Goal: Task Accomplishment & Management: Manage account settings

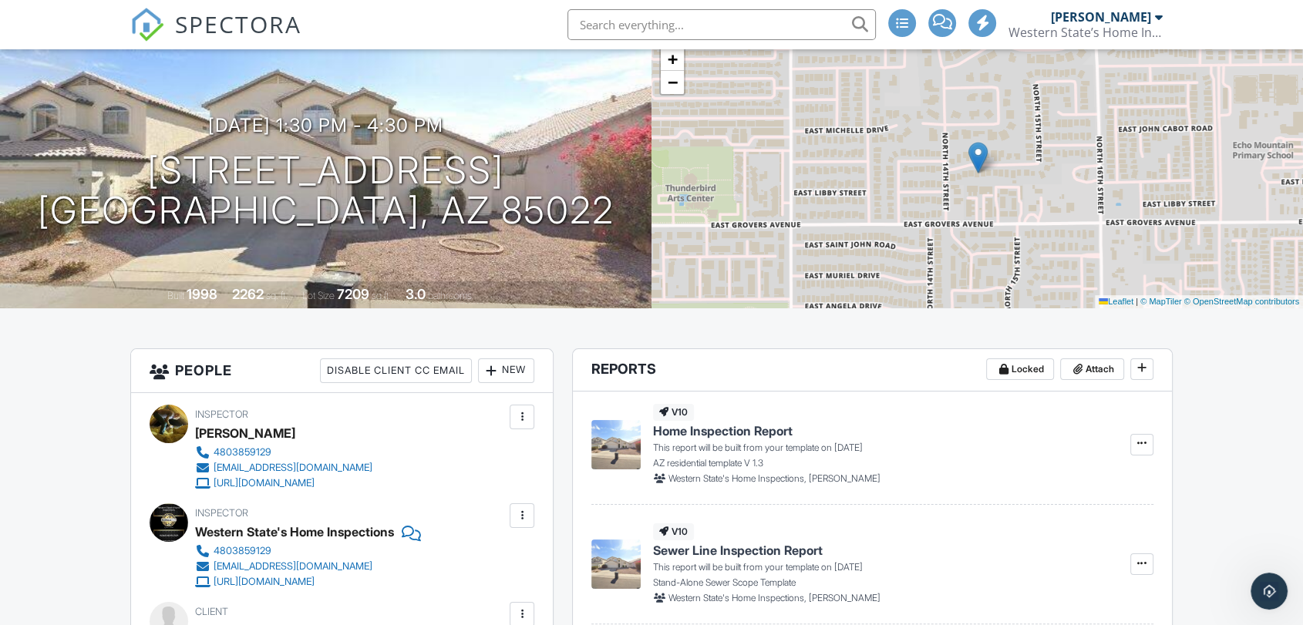
scroll to position [342, 0]
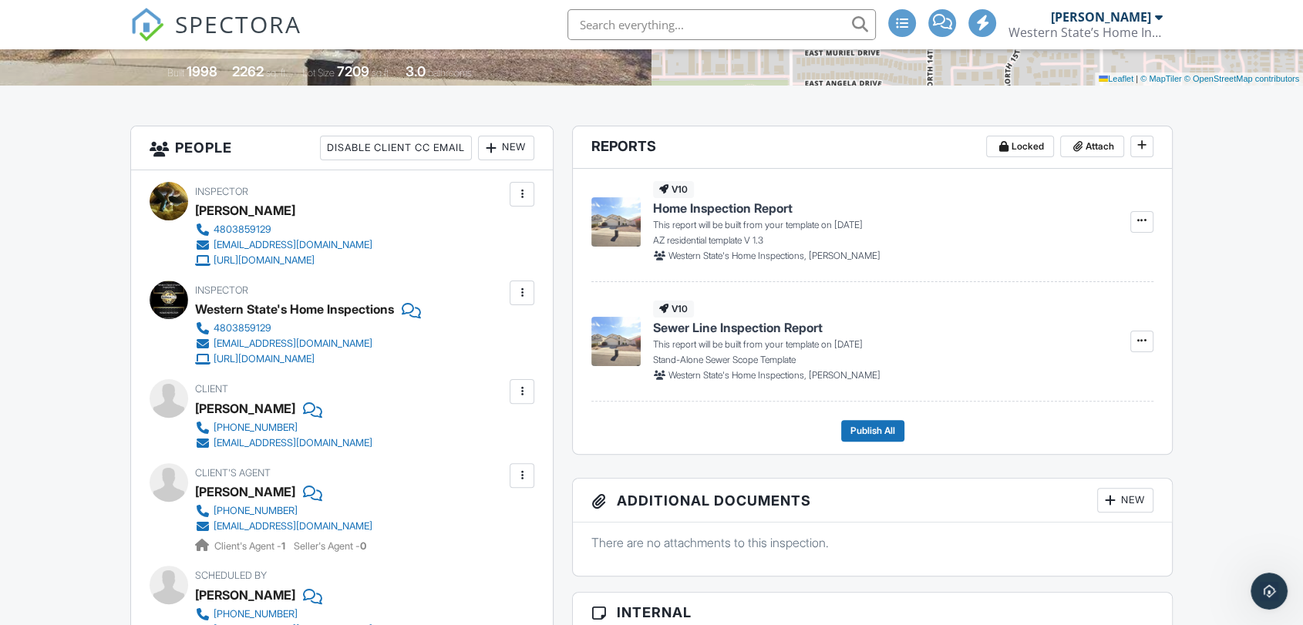
click at [521, 199] on div at bounding box center [521, 194] width 15 height 15
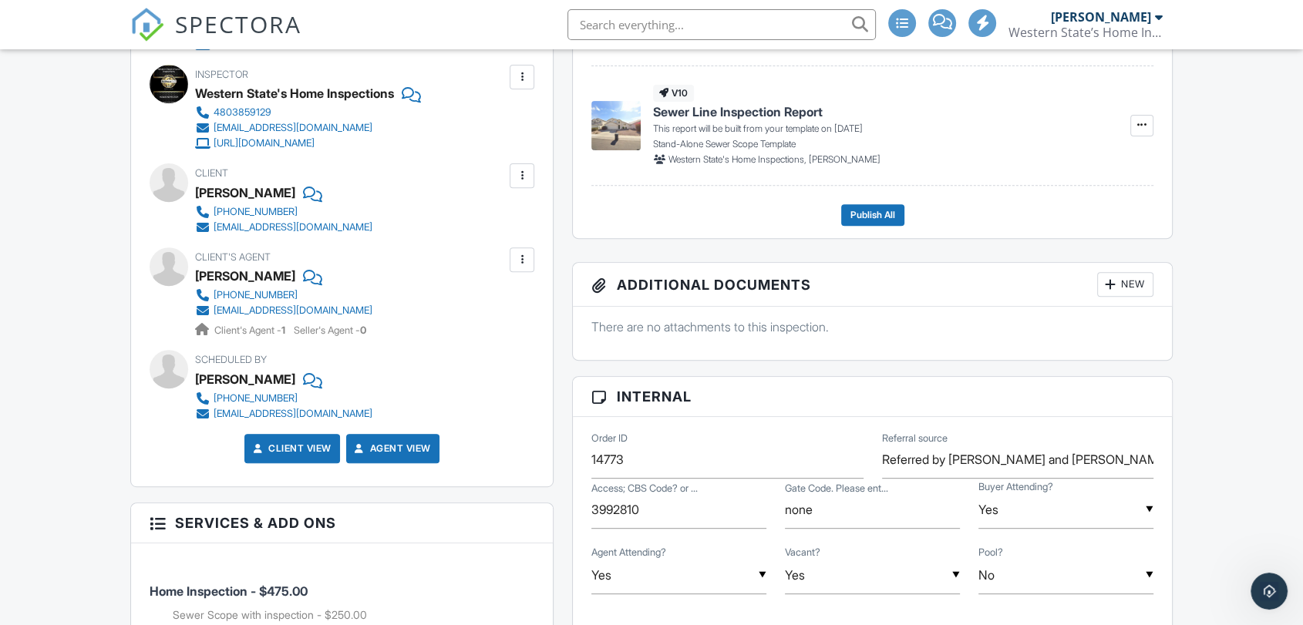
scroll to position [428, 0]
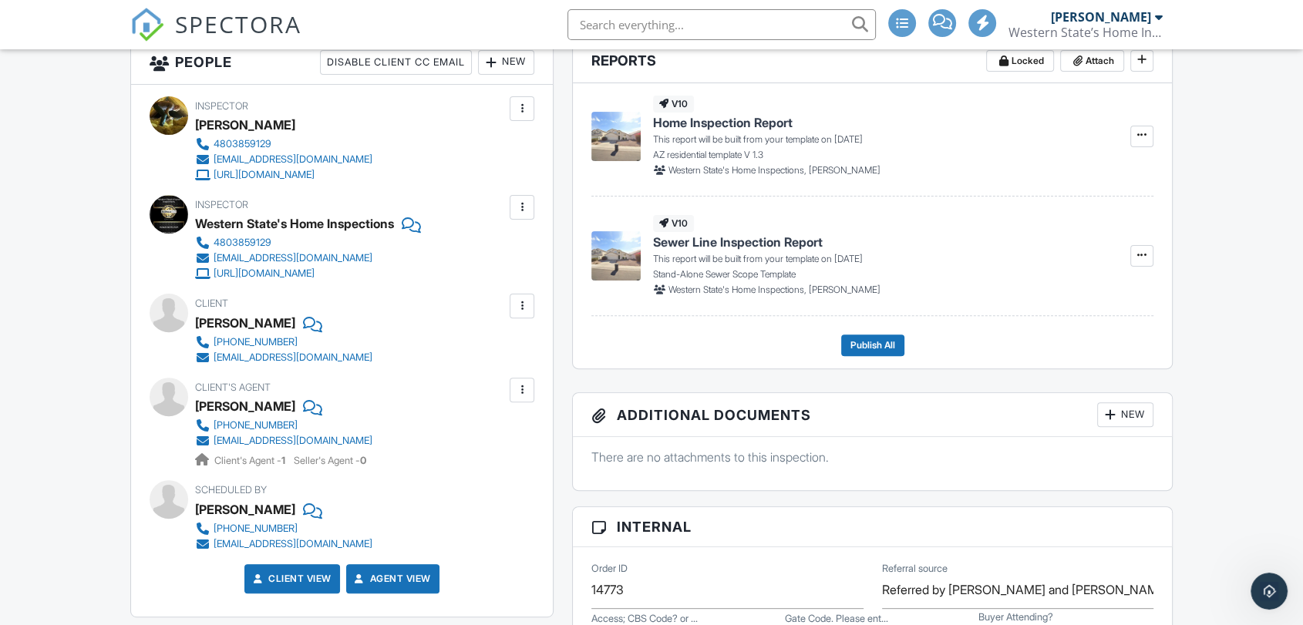
click at [610, 28] on input "text" at bounding box center [721, 24] width 308 height 31
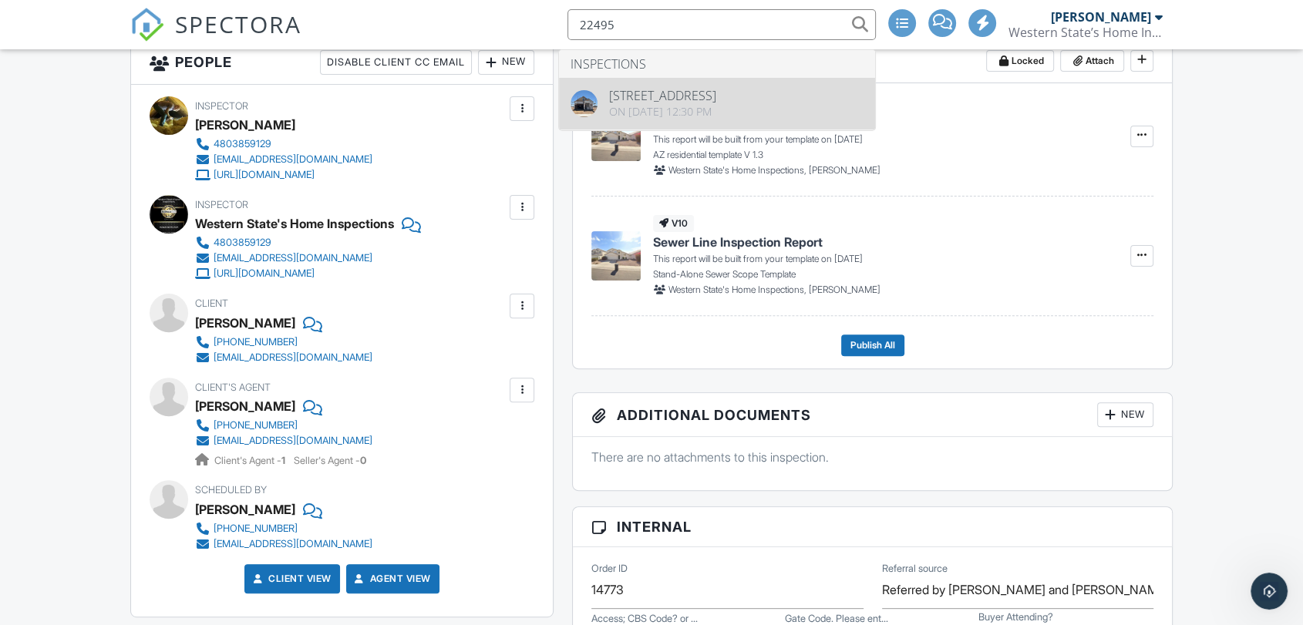
type input "22495"
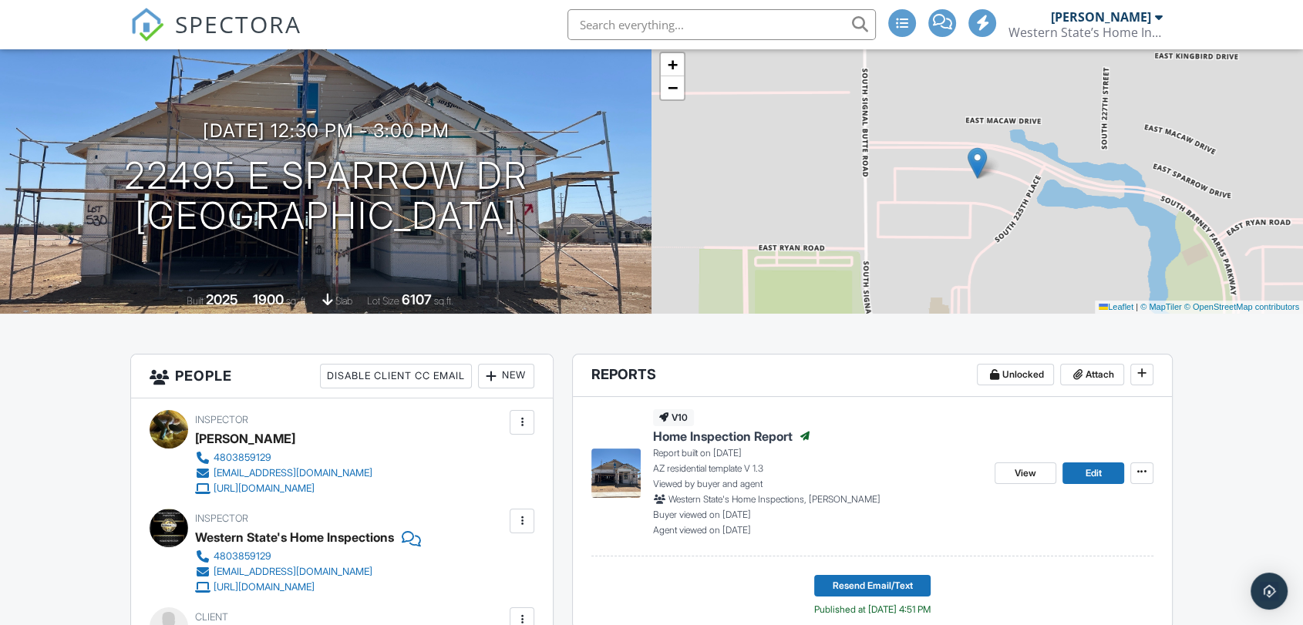
scroll to position [86, 0]
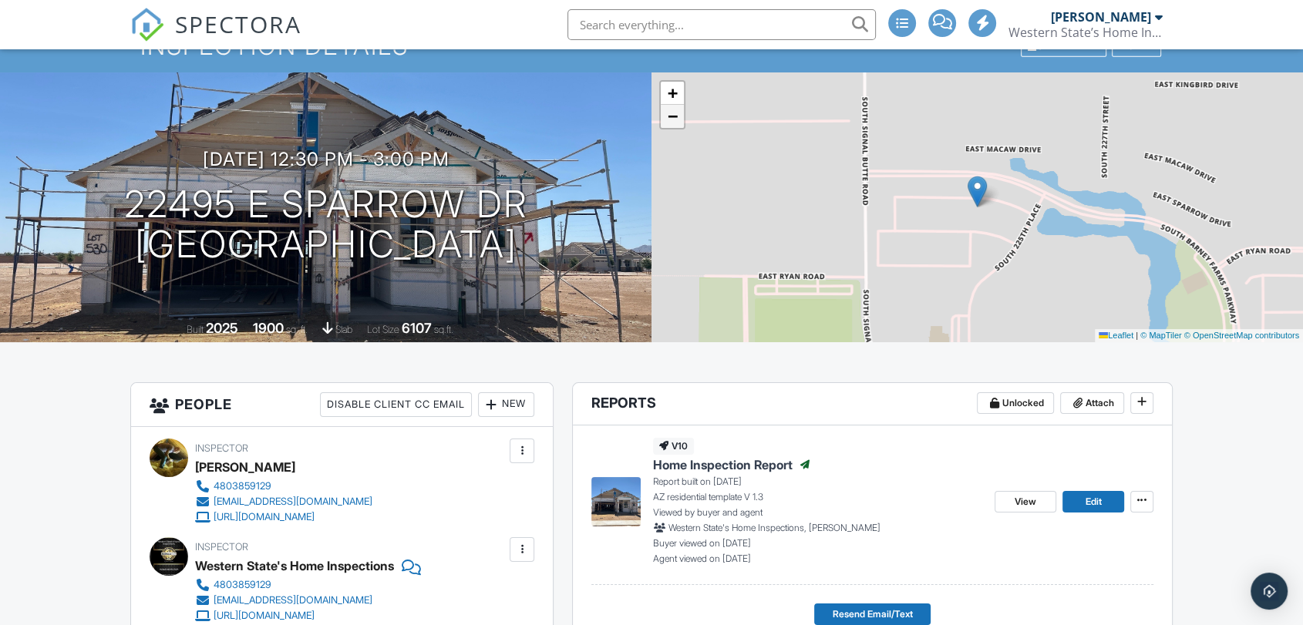
click at [681, 125] on link "−" at bounding box center [672, 116] width 23 height 23
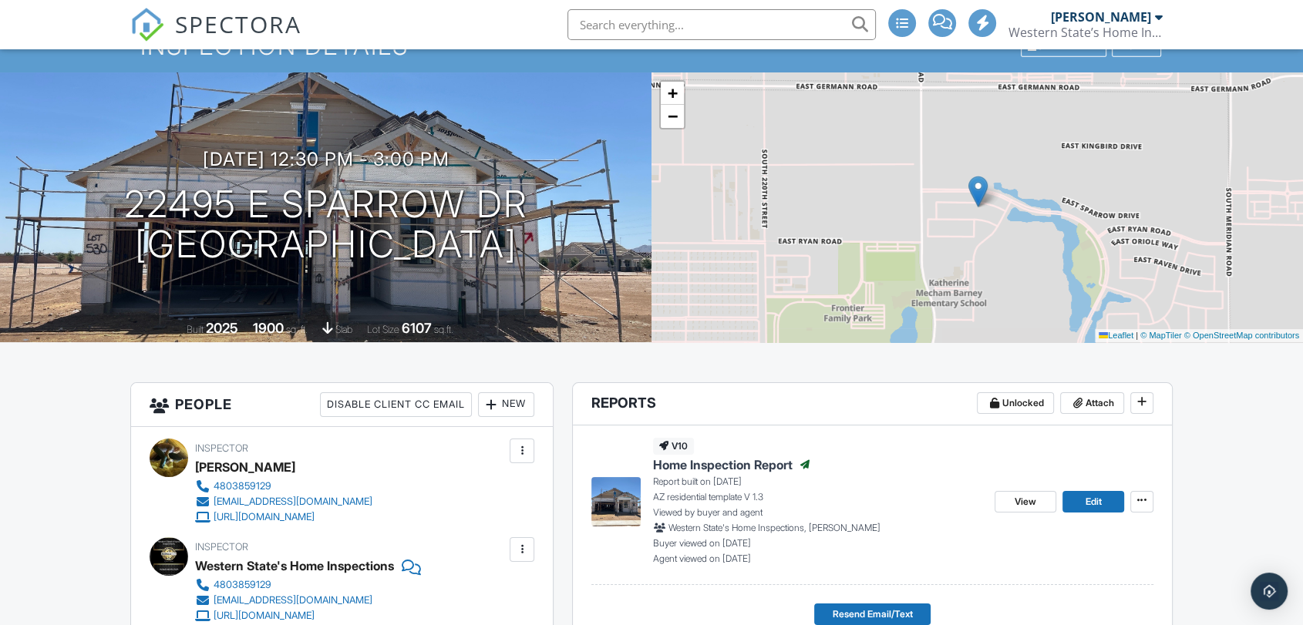
scroll to position [0, 0]
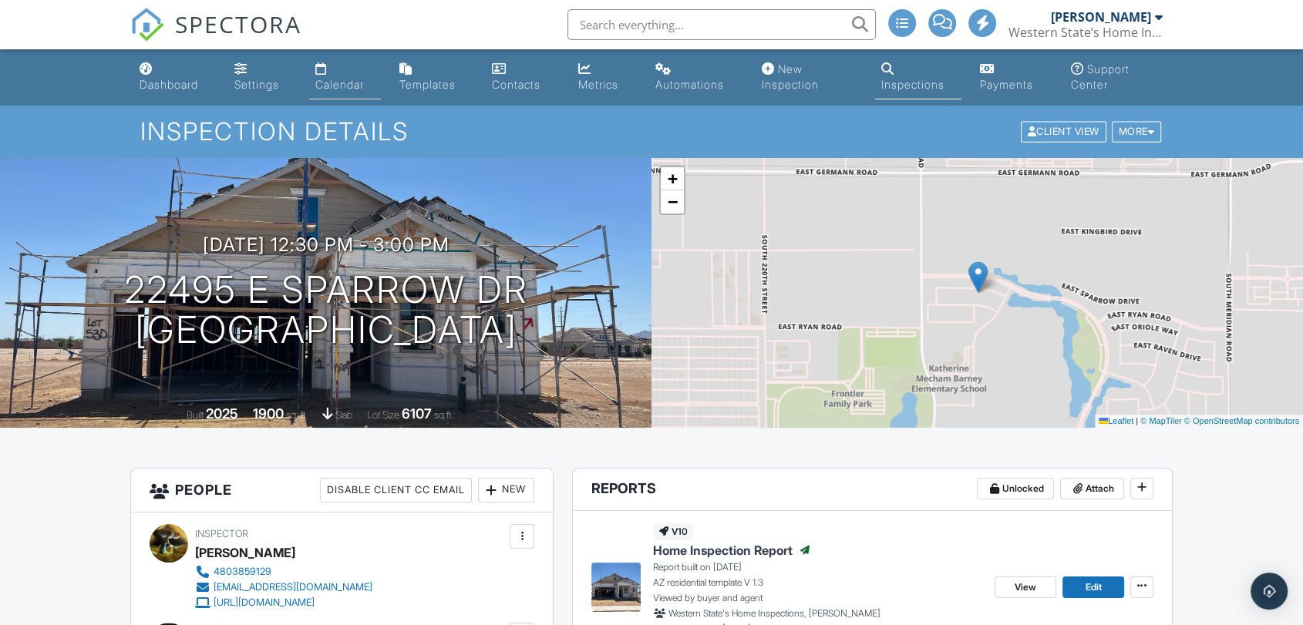
click at [348, 80] on div "Calendar" at bounding box center [339, 84] width 49 height 13
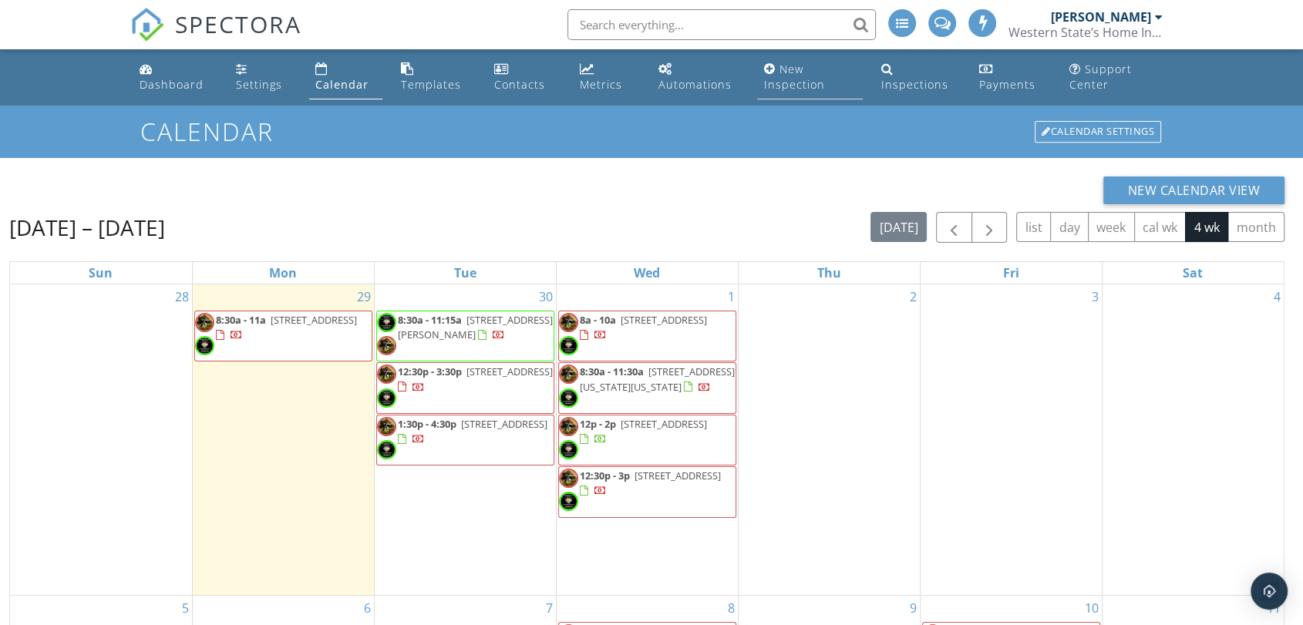
click at [813, 81] on div "New Inspection" at bounding box center [793, 77] width 61 height 30
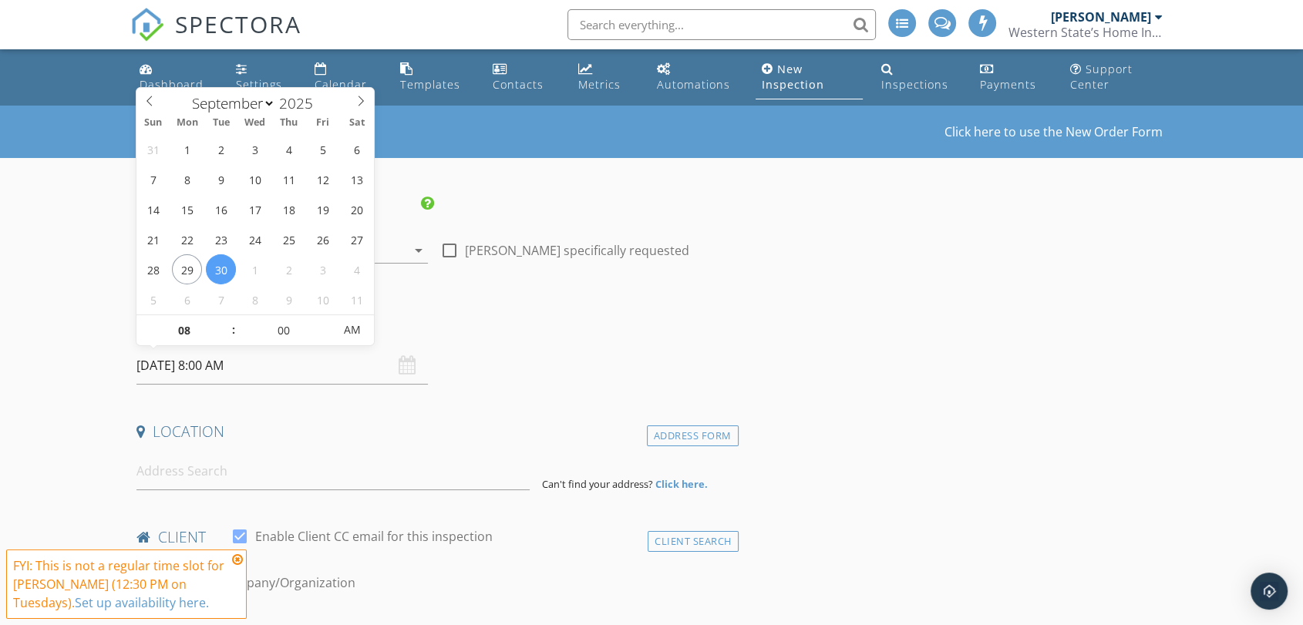
click at [263, 365] on input "09/30/2025 8:00 AM" at bounding box center [281, 366] width 291 height 38
select select "9"
type input "10/02/2025 8:00 AM"
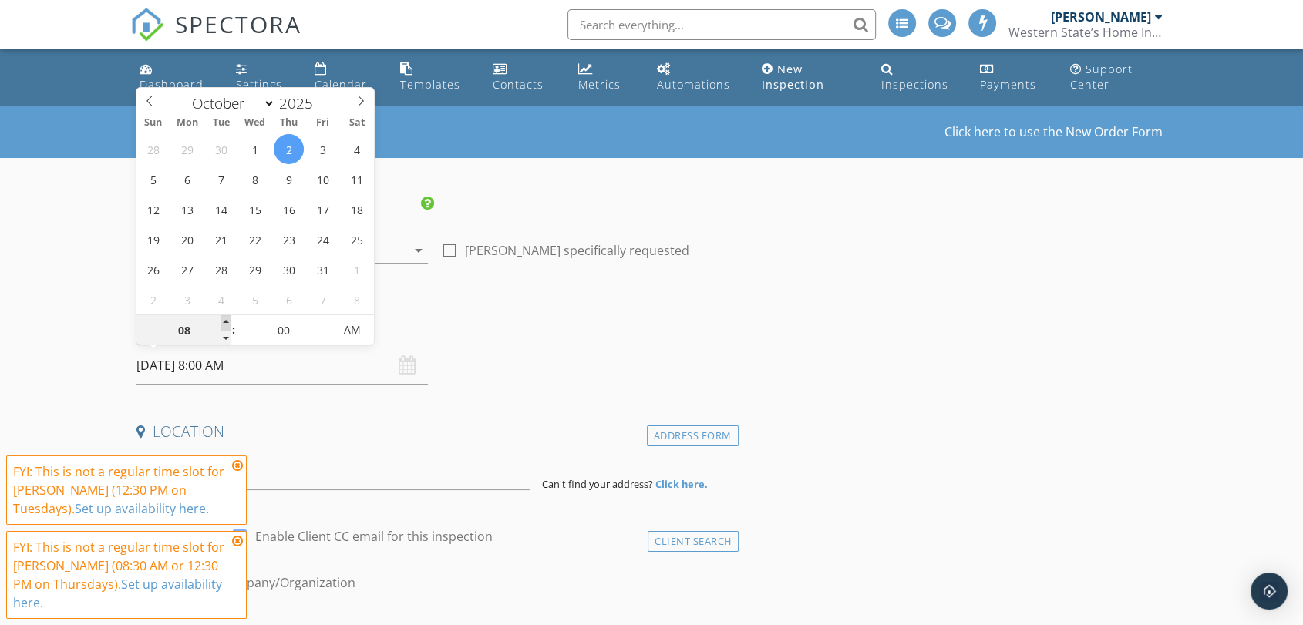
type input "09"
type input "10/02/2025 9:00 AM"
click at [225, 321] on span at bounding box center [225, 322] width 11 height 15
type input "10"
type input "10/02/2025 10:00 AM"
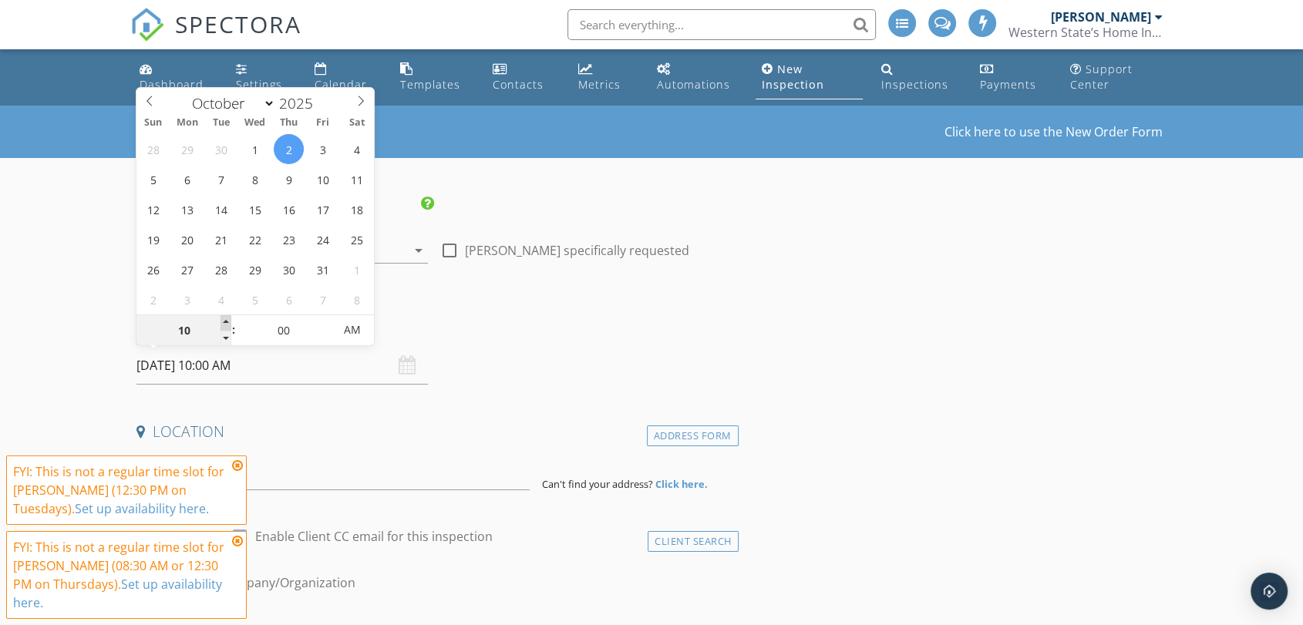
click at [225, 321] on span at bounding box center [225, 322] width 11 height 15
type input "11"
type input "10/02/2025 11:00 AM"
click at [225, 321] on span at bounding box center [225, 322] width 11 height 15
type input "12"
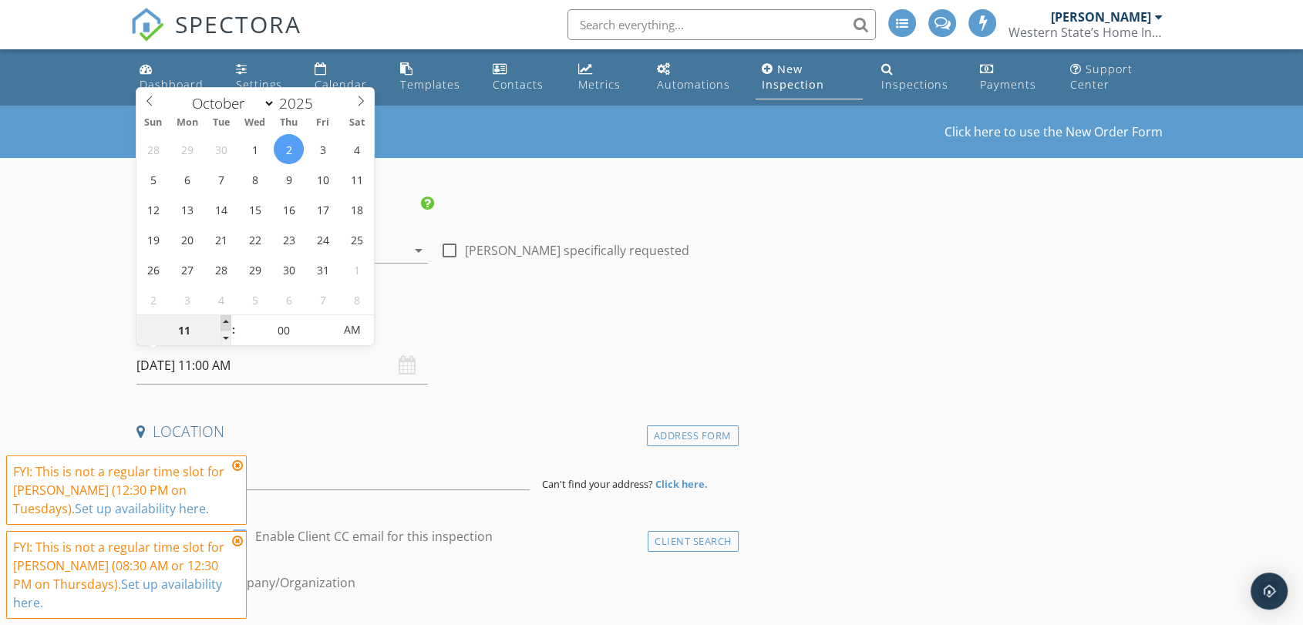
type input "10/02/2025 12:00 PM"
click at [225, 321] on span at bounding box center [225, 322] width 11 height 15
type input "01"
type input "10/02/2025 1:00 PM"
click at [225, 321] on span at bounding box center [225, 322] width 11 height 15
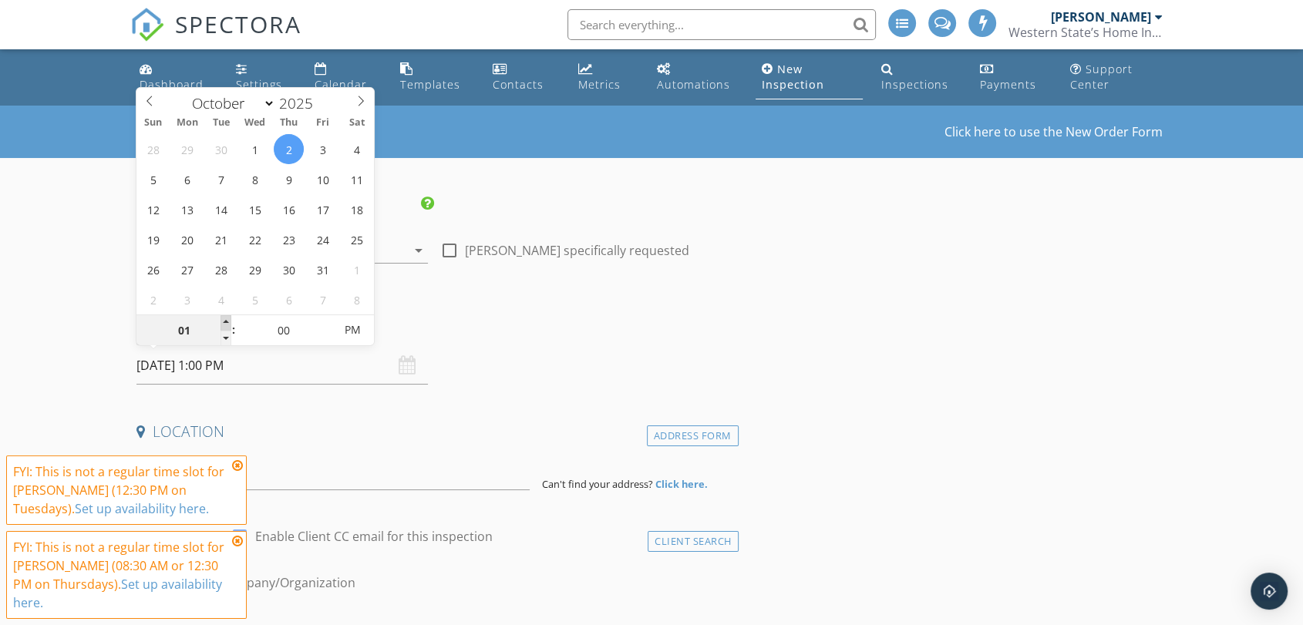
type input "02"
type input "10/02/2025 2:00 PM"
click at [225, 321] on span at bounding box center [225, 322] width 11 height 15
click at [586, 348] on div "Date/Time 10/02/2025 2:00 PM" at bounding box center [434, 350] width 608 height 69
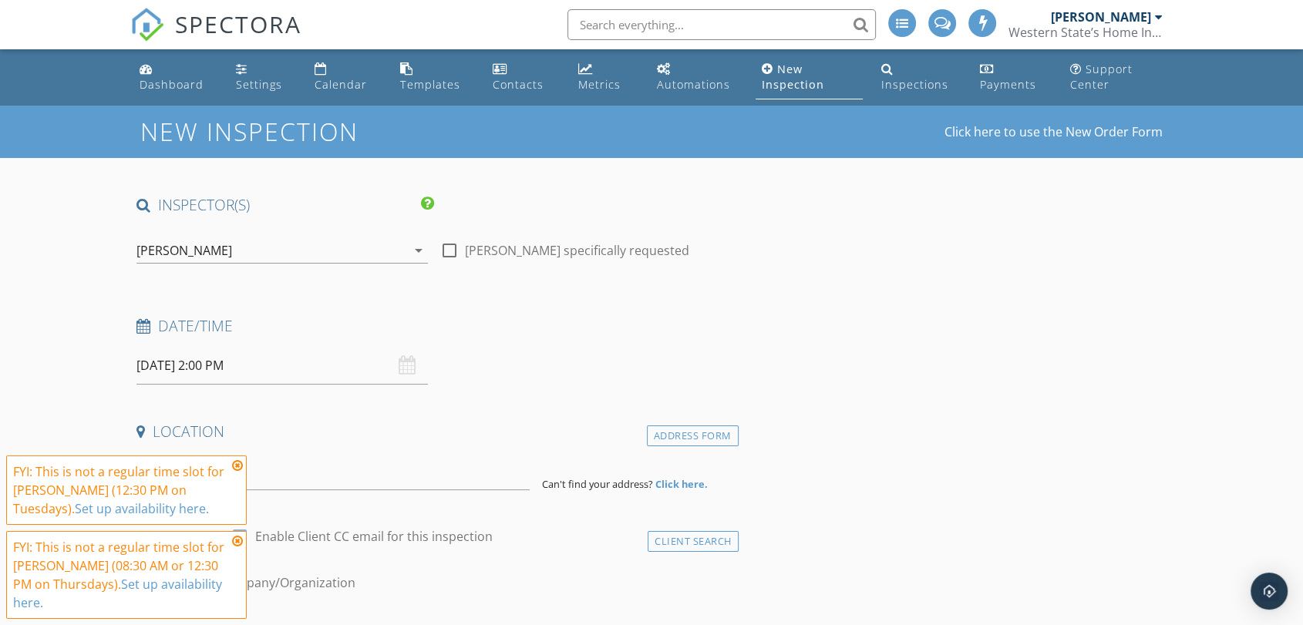
click at [372, 241] on div "[PERSON_NAME]" at bounding box center [271, 250] width 270 height 25
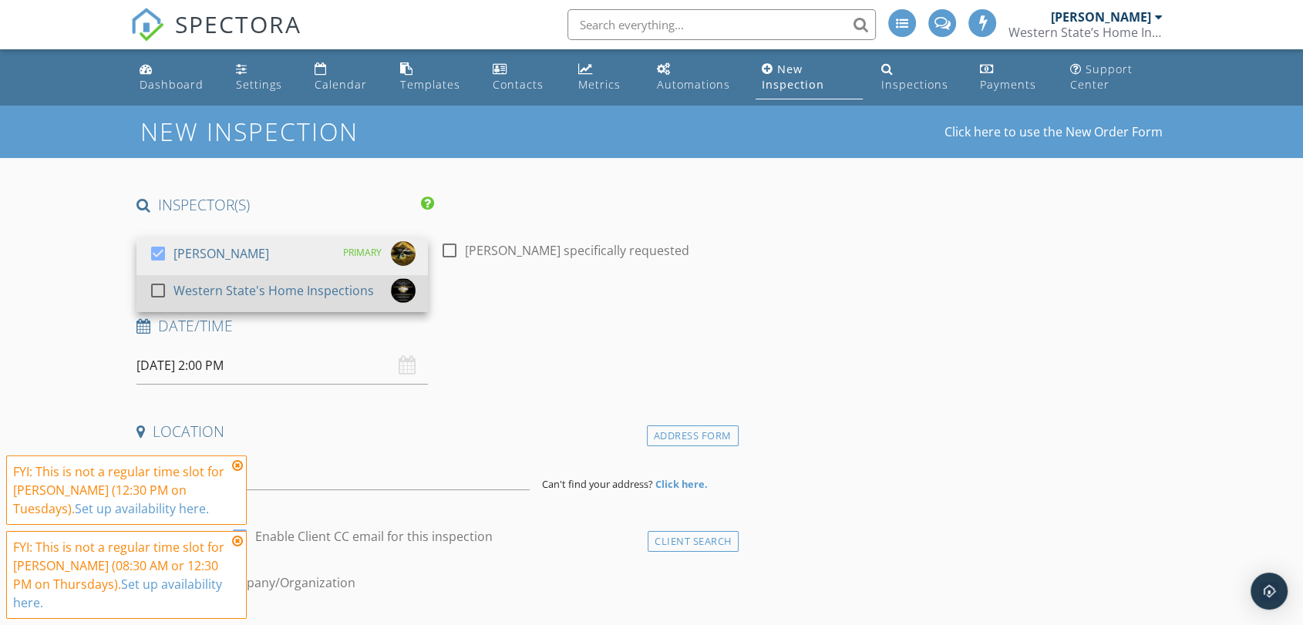
click at [313, 284] on div "Western State's Home Inspections" at bounding box center [273, 290] width 200 height 25
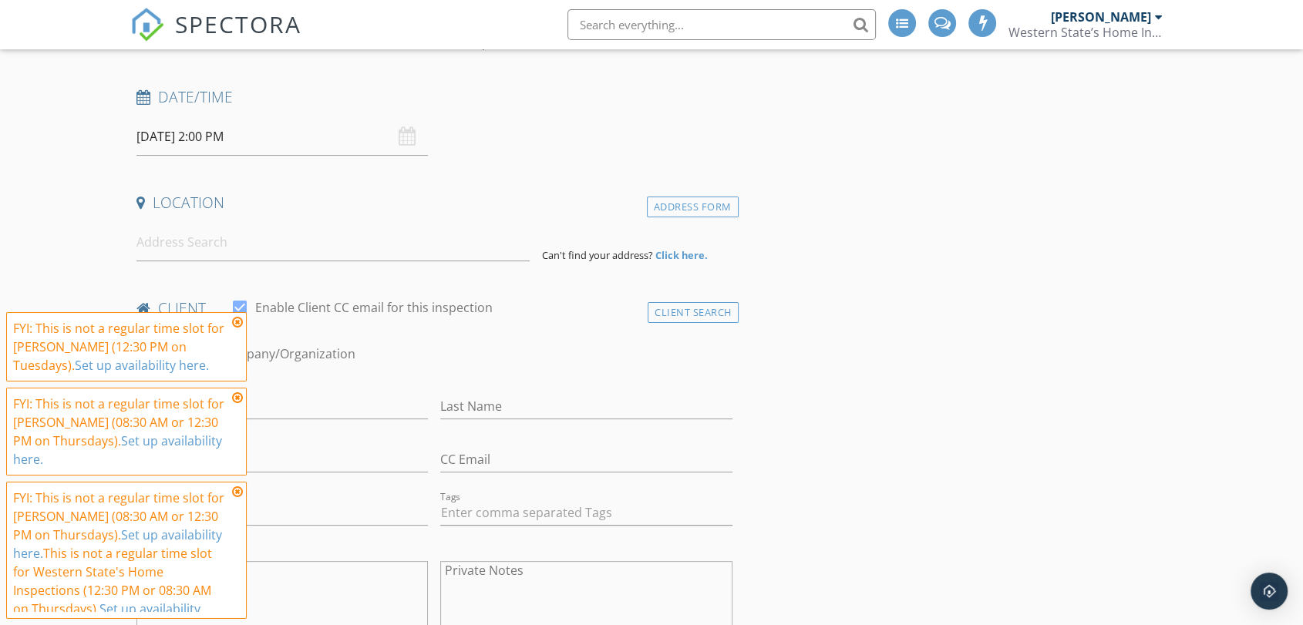
scroll to position [257, 0]
click at [234, 323] on icon at bounding box center [237, 322] width 11 height 12
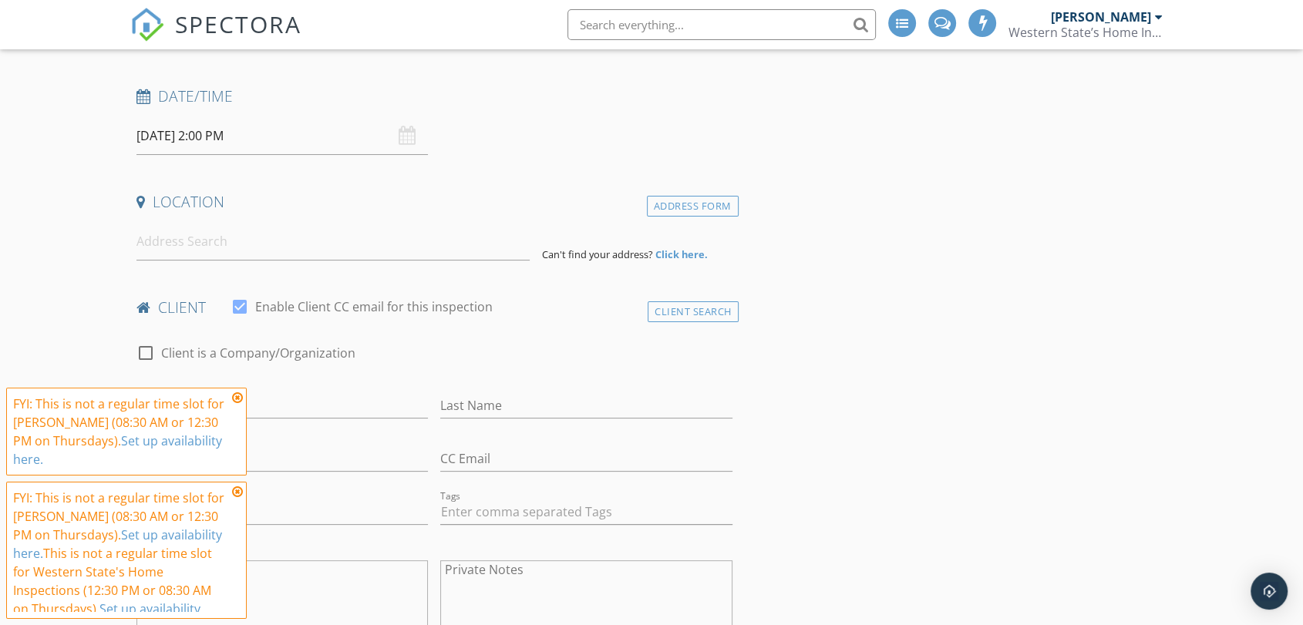
click at [236, 395] on icon at bounding box center [237, 398] width 11 height 12
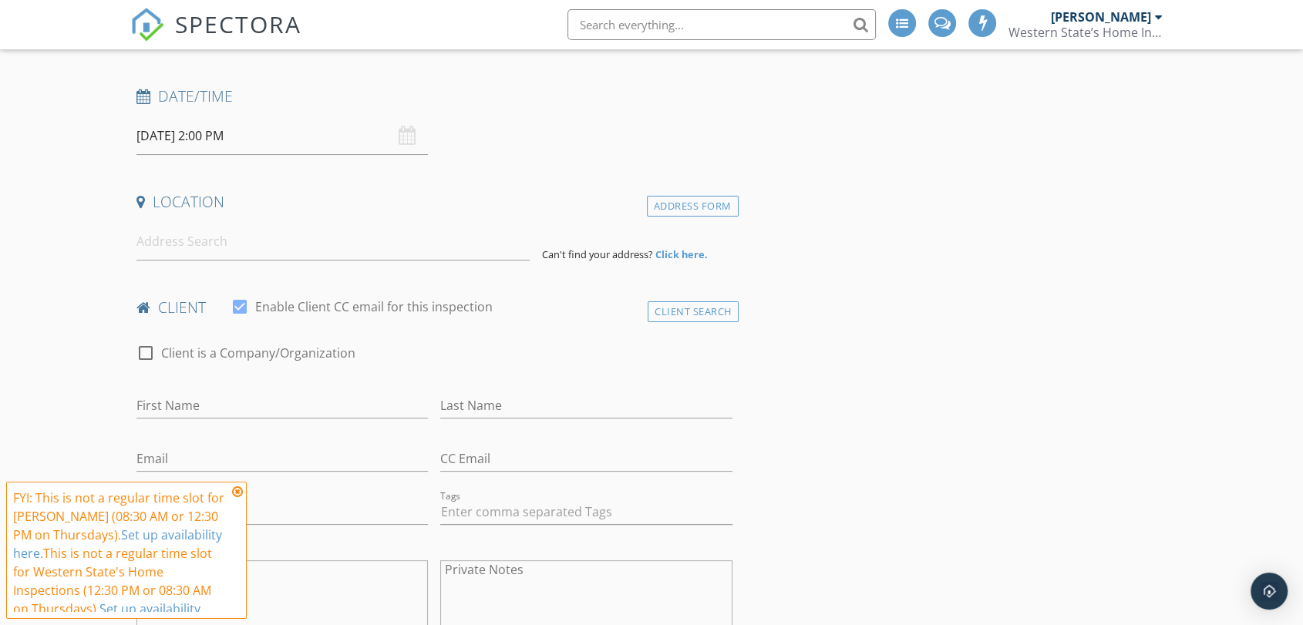
click at [236, 488] on icon at bounding box center [237, 492] width 11 height 12
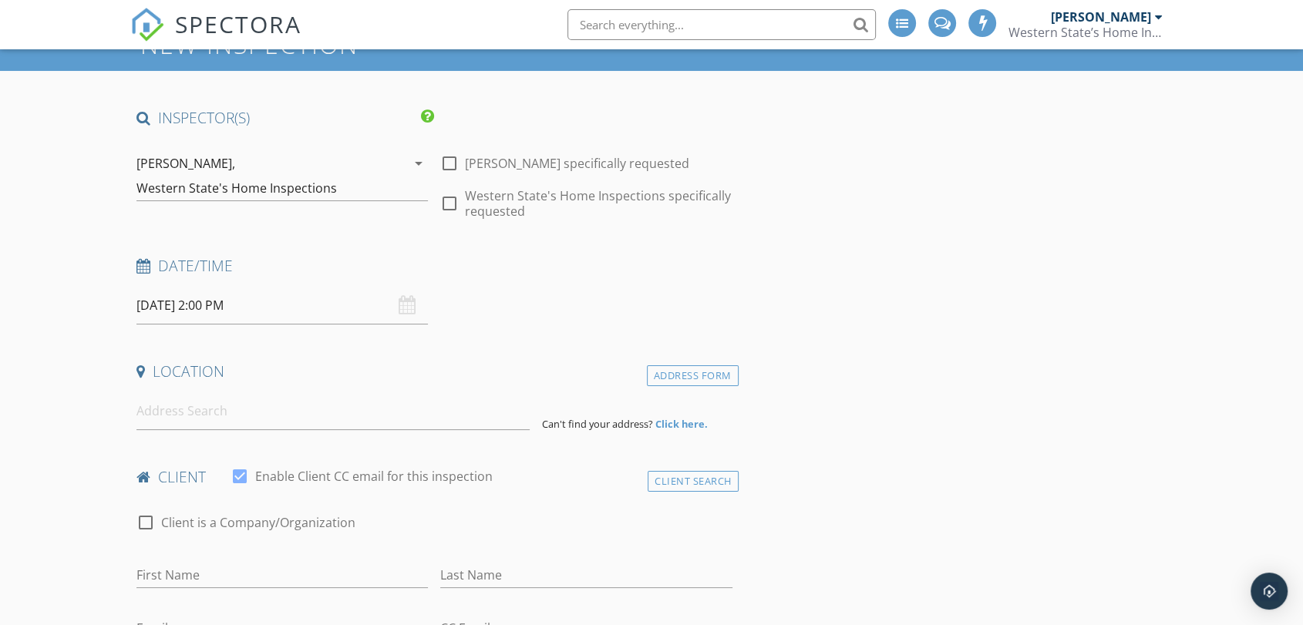
scroll to position [86, 0]
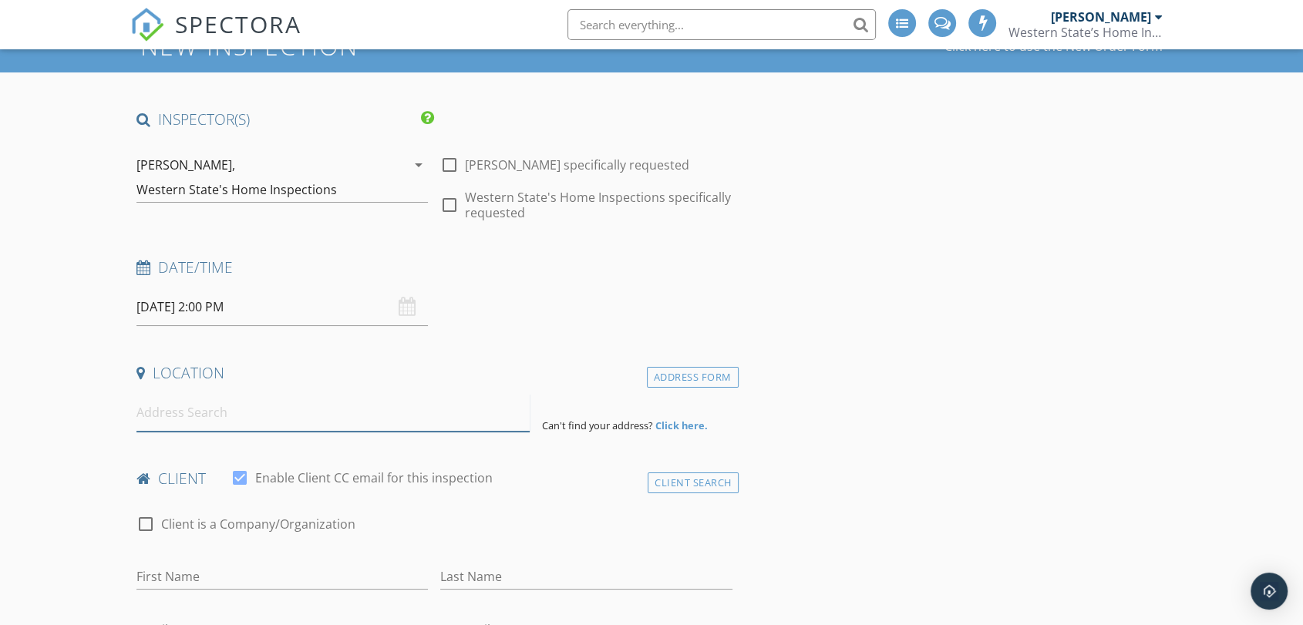
click at [173, 415] on input at bounding box center [332, 413] width 393 height 38
click at [148, 412] on input at bounding box center [332, 413] width 393 height 38
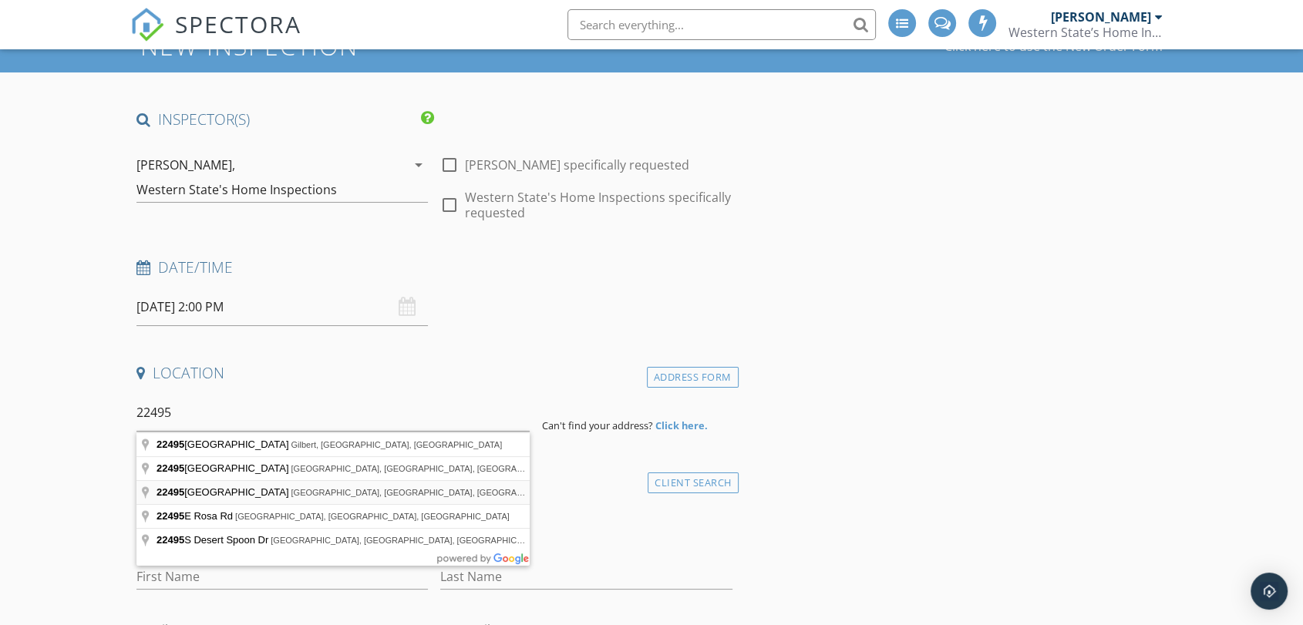
type input "22495 East Sparrow Drive, Queen Creek, AZ, USA"
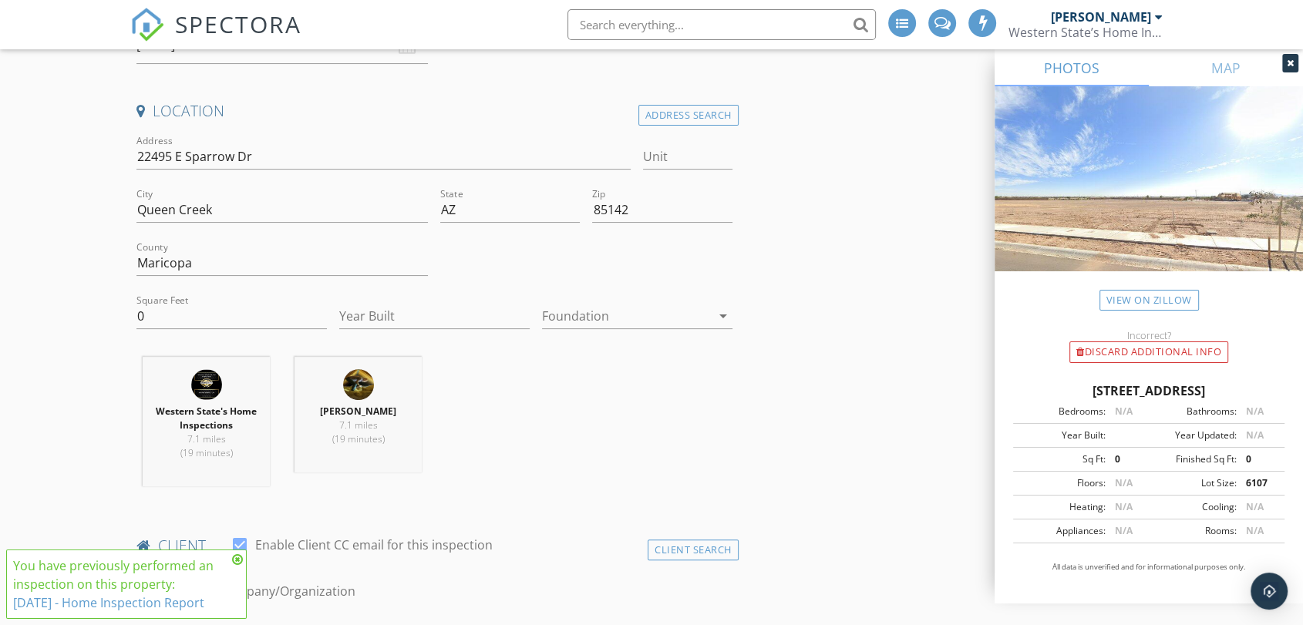
scroll to position [428, 0]
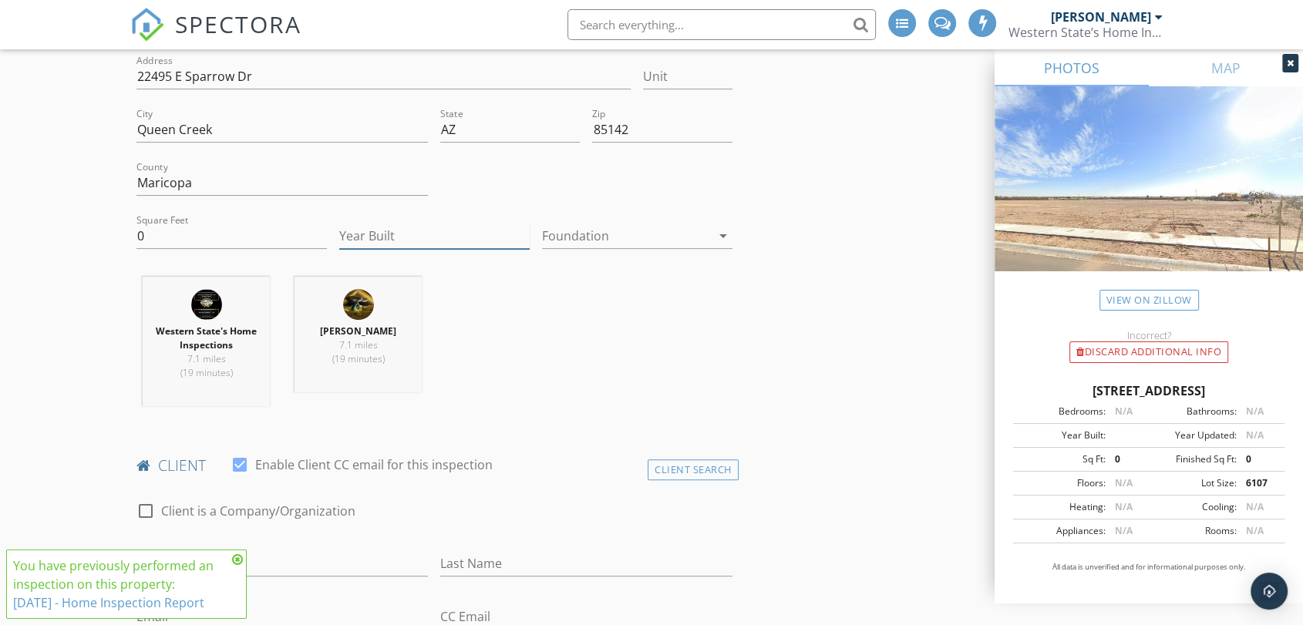
click at [453, 234] on input "Year Built" at bounding box center [434, 236] width 190 height 25
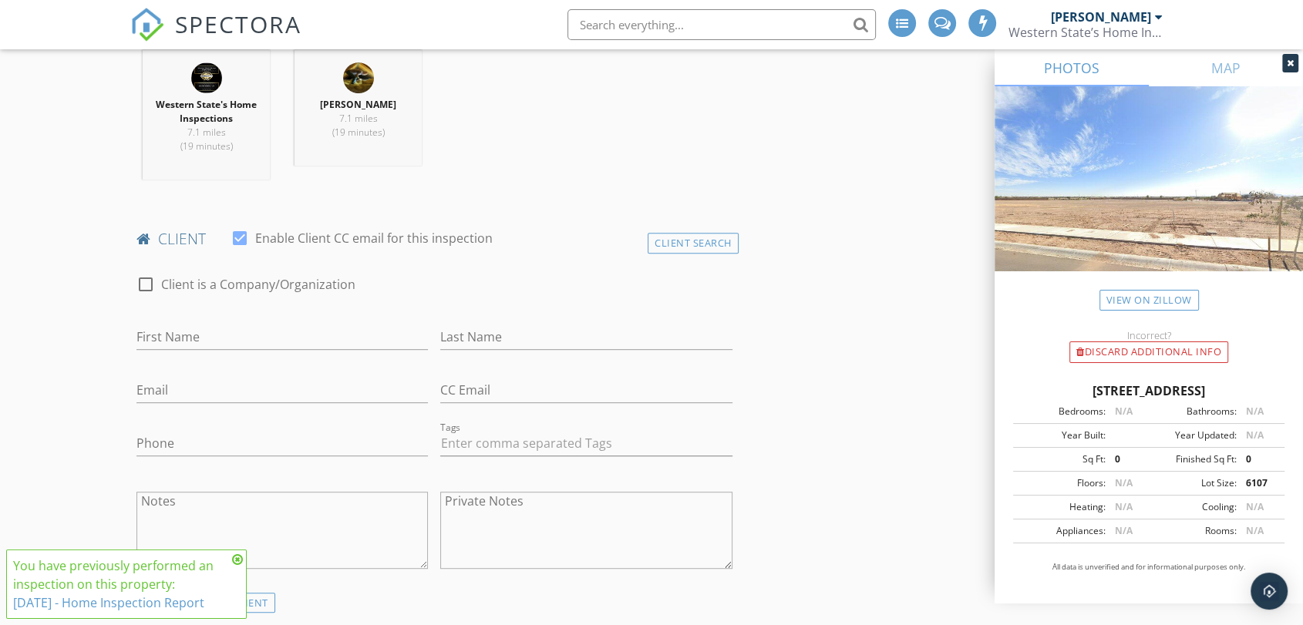
scroll to position [685, 0]
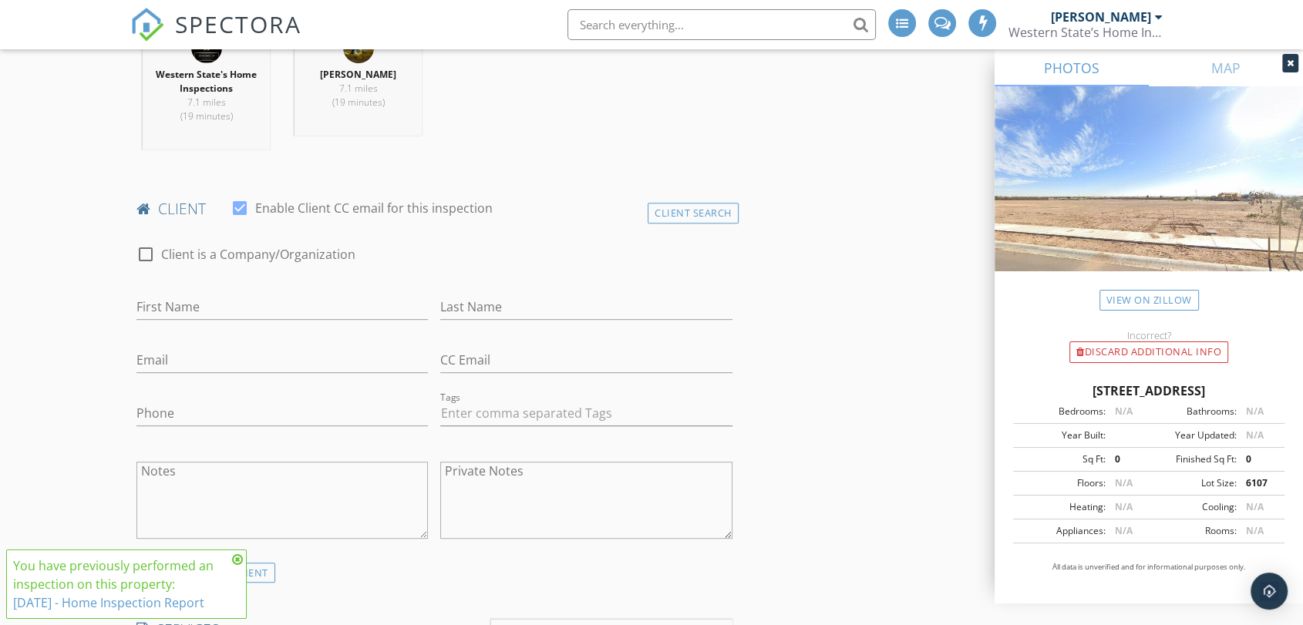
type input "2025"
click at [321, 291] on div "First Name" at bounding box center [281, 310] width 291 height 50
click at [207, 314] on input "First Name" at bounding box center [281, 306] width 291 height 25
click at [670, 210] on div "Client Search" at bounding box center [693, 213] width 91 height 21
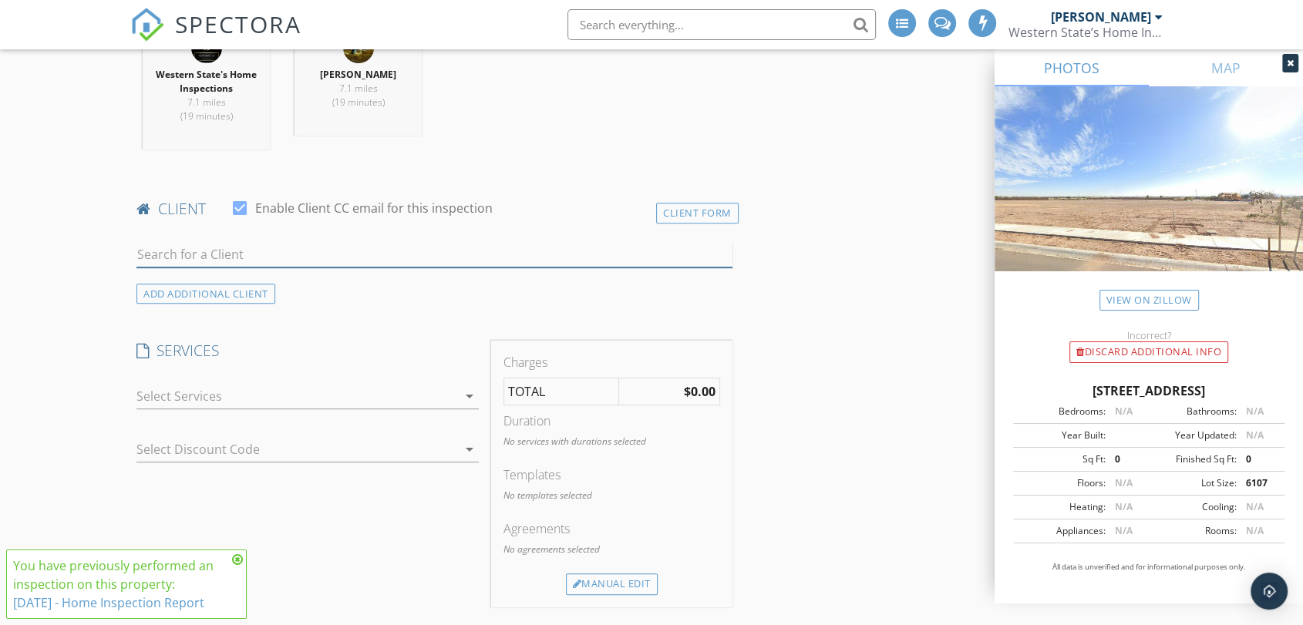
click at [236, 251] on input "text" at bounding box center [434, 254] width 596 height 25
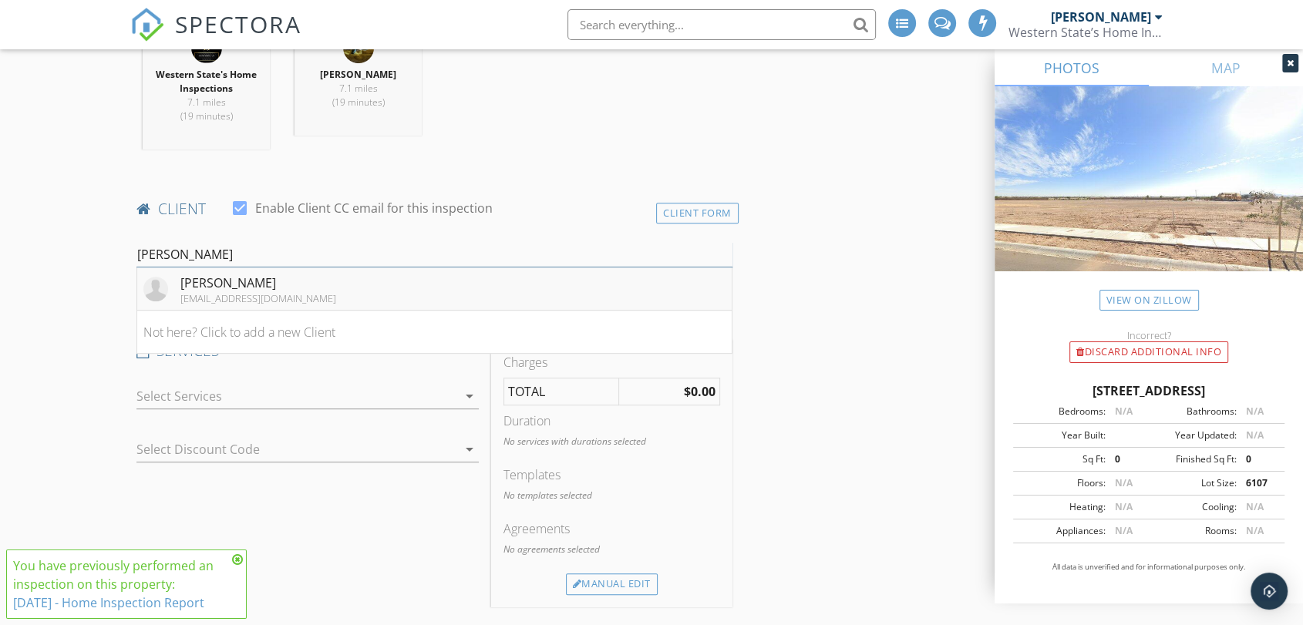
type input "thanh"
click at [231, 275] on div "[PERSON_NAME]" at bounding box center [258, 283] width 156 height 19
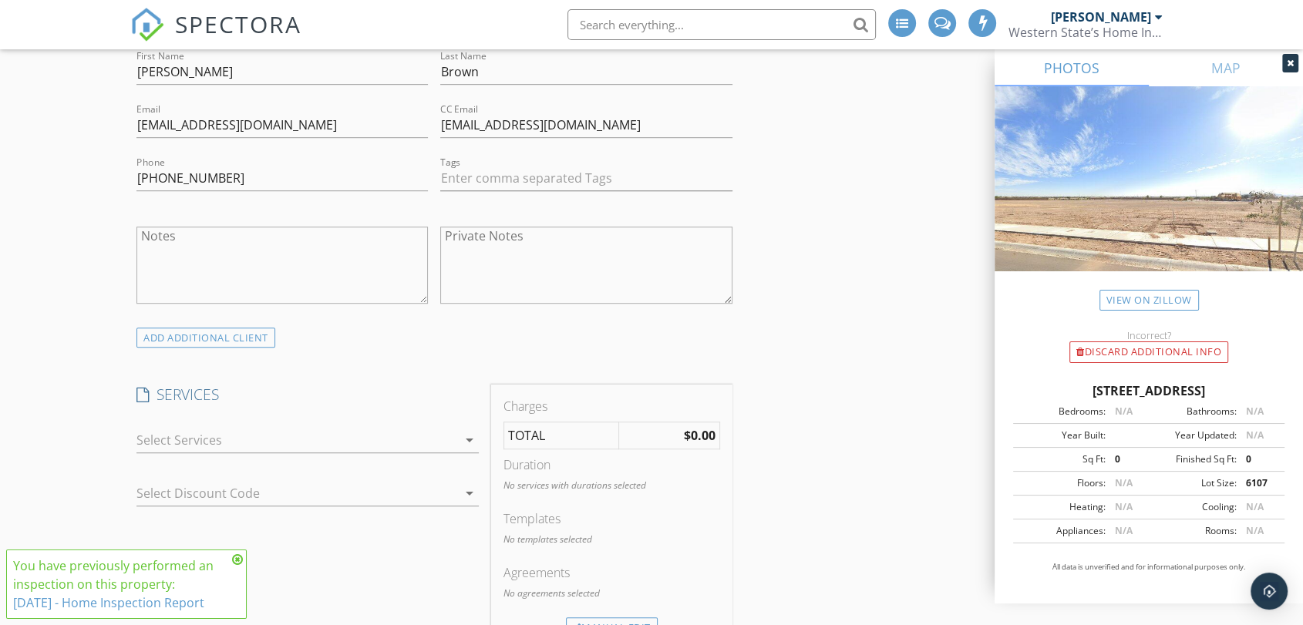
scroll to position [942, 0]
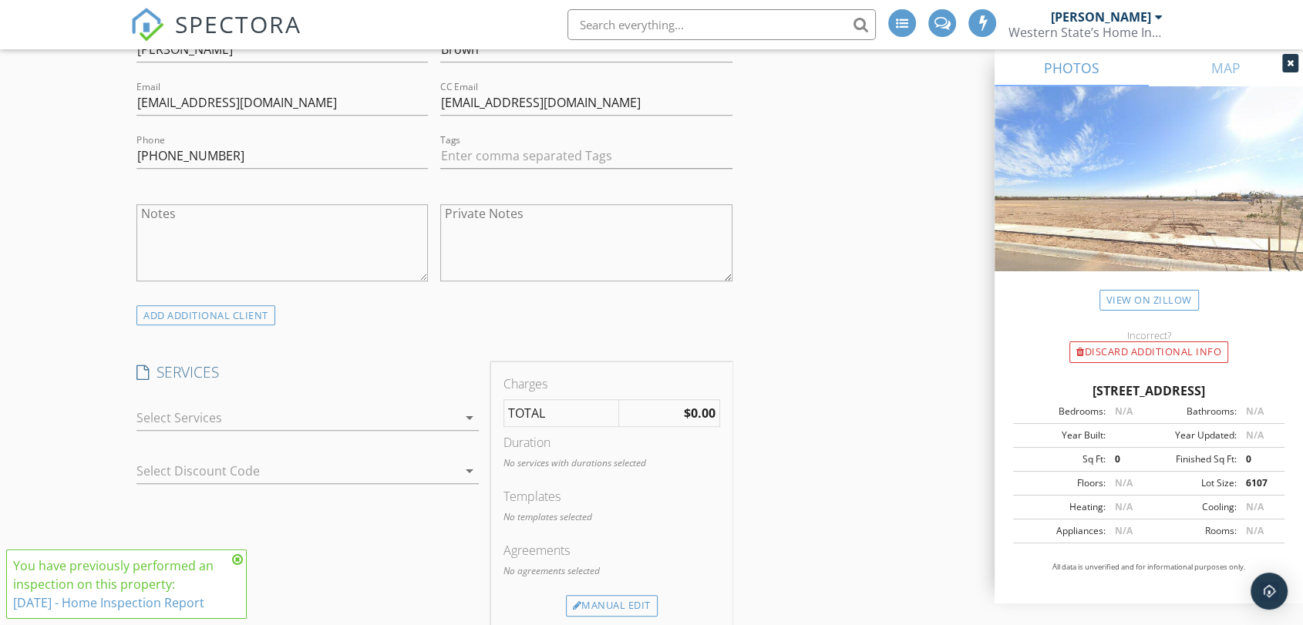
click at [374, 416] on div at bounding box center [296, 417] width 321 height 25
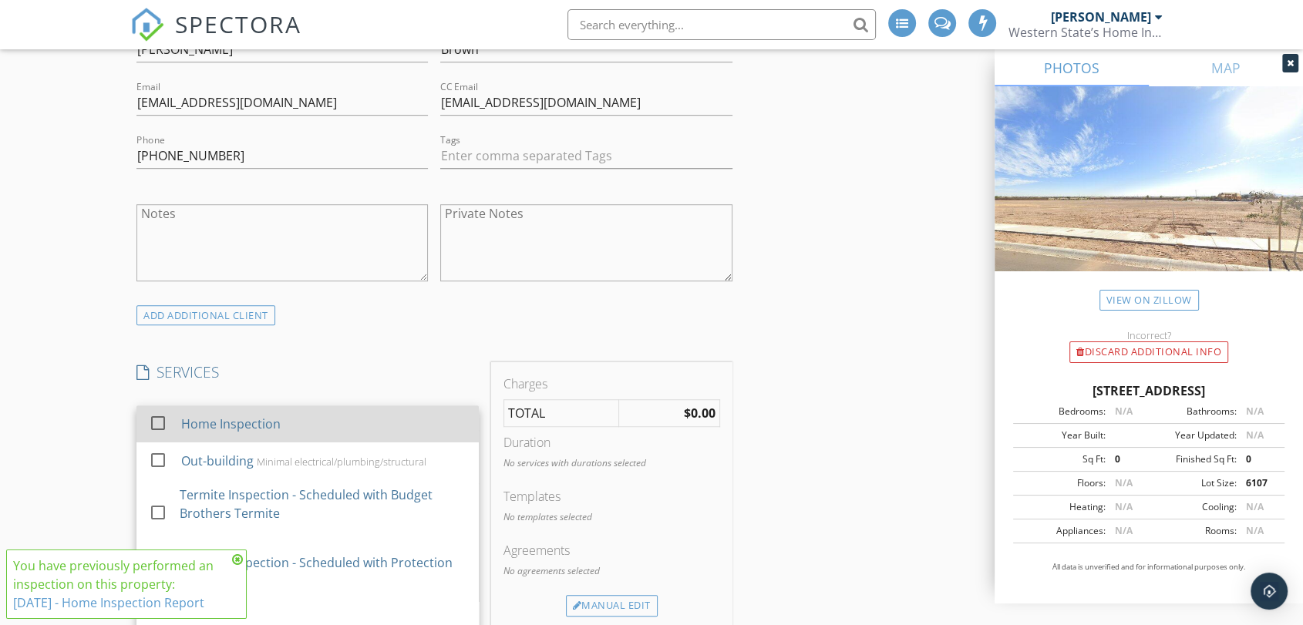
click at [367, 419] on div "Home Inspection" at bounding box center [323, 424] width 285 height 31
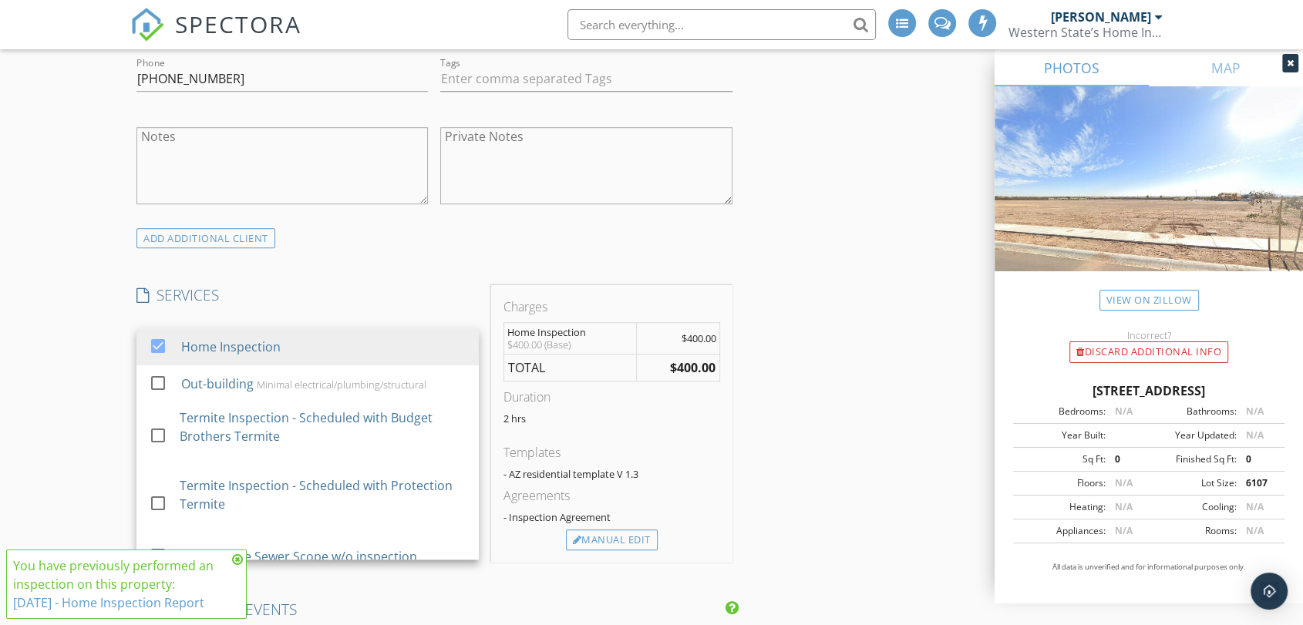
scroll to position [1199, 0]
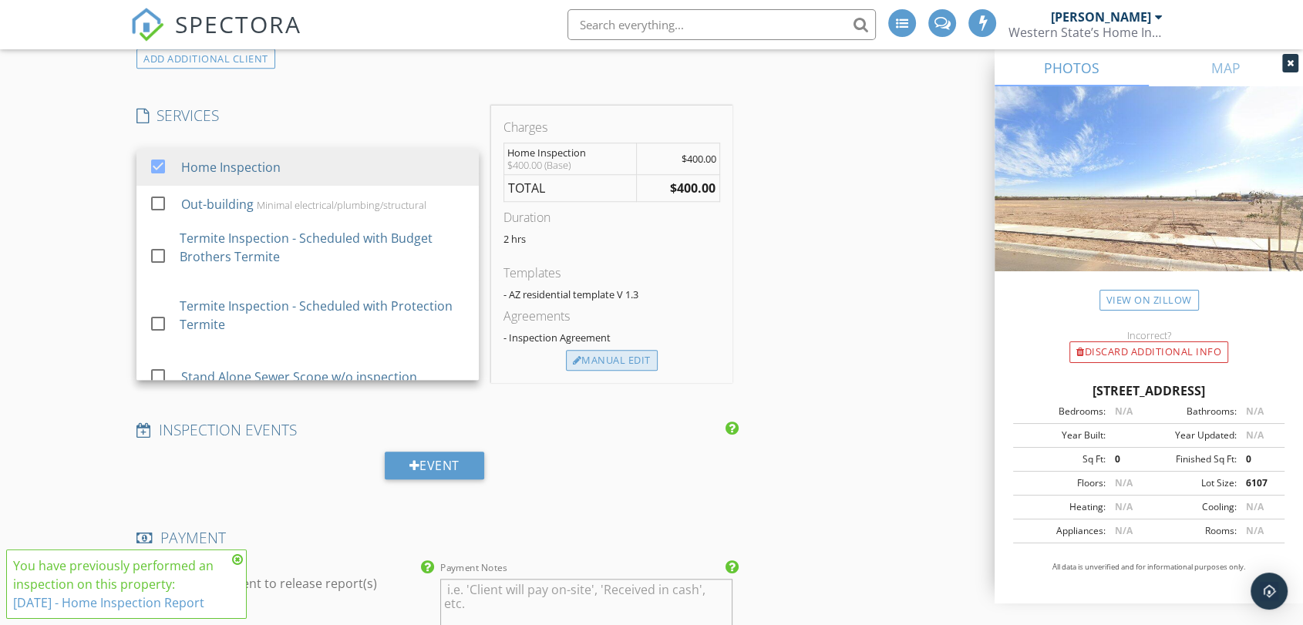
click at [624, 362] on div "Manual Edit" at bounding box center [612, 361] width 92 height 22
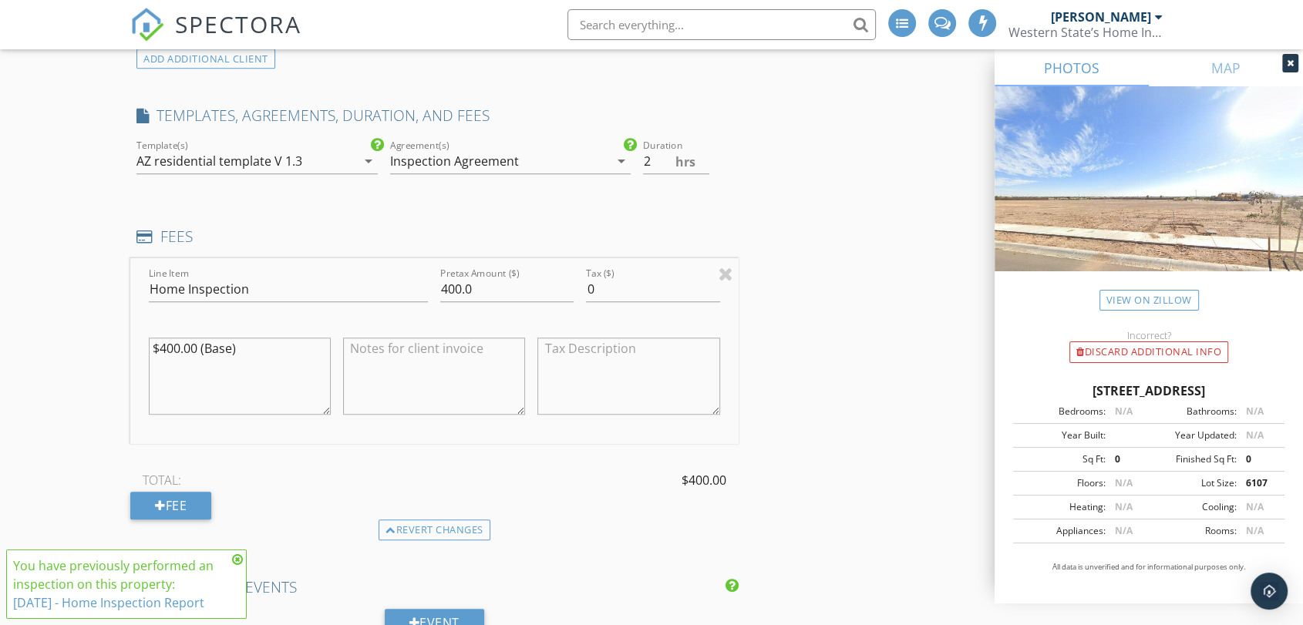
click at [403, 358] on textarea at bounding box center [434, 376] width 182 height 77
click at [367, 347] on textarea "10$ discounted" at bounding box center [434, 376] width 182 height 77
type textarea "10% discounted"
click at [780, 328] on div "INSPECTOR(S) check_box Andrew Jandura PRIMARY check_box Western State's Home In…" at bounding box center [651, 550] width 1042 height 3109
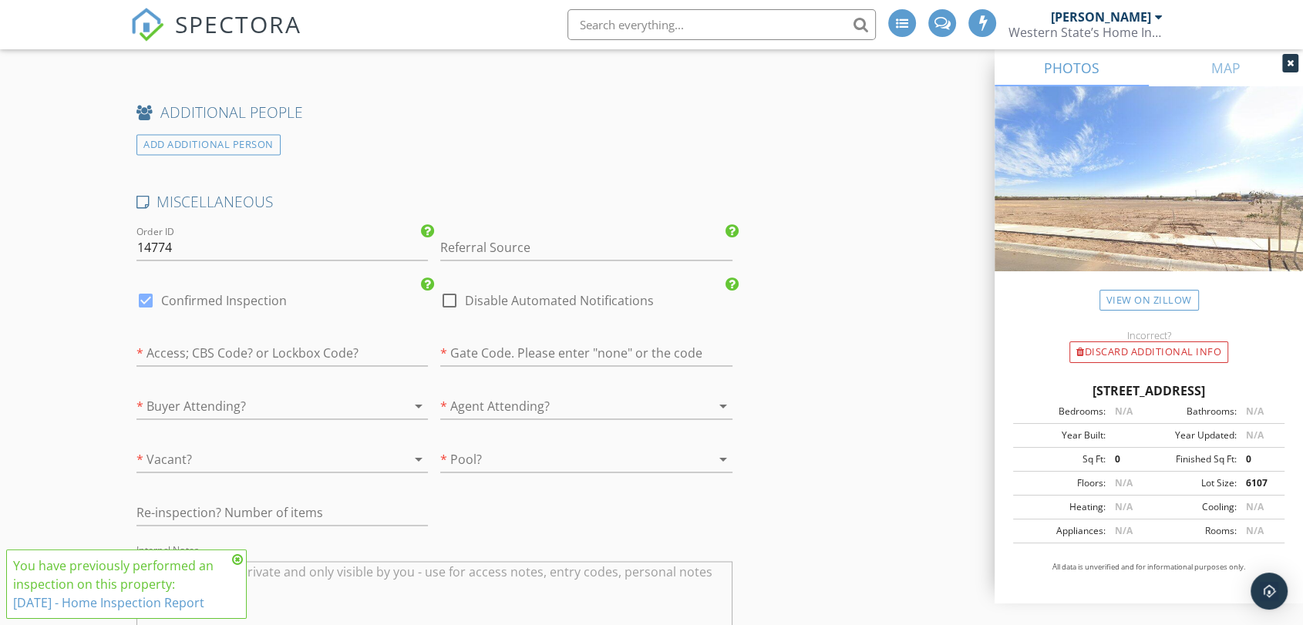
scroll to position [2313, 0]
click at [310, 348] on input "text" at bounding box center [281, 351] width 291 height 25
type input "builder"
click at [271, 385] on div "* Buyer Attending? arrow_drop_down" at bounding box center [281, 408] width 291 height 50
click at [268, 396] on div at bounding box center [260, 404] width 248 height 25
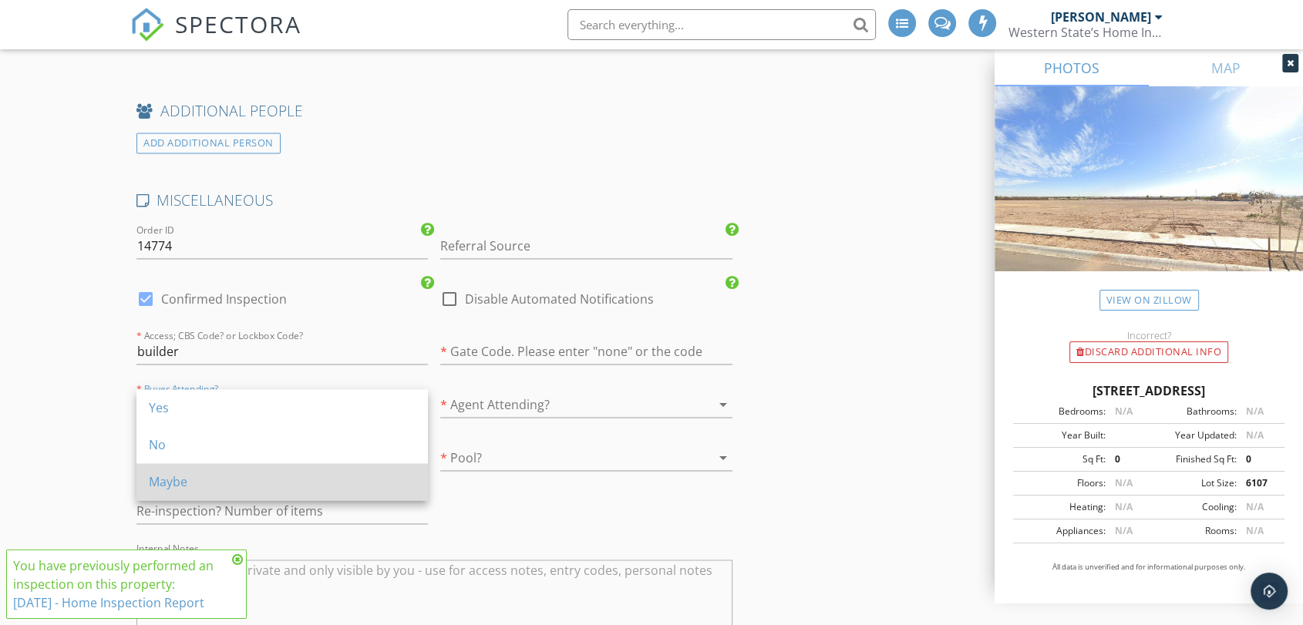
click at [229, 495] on div "Maybe" at bounding box center [282, 481] width 267 height 37
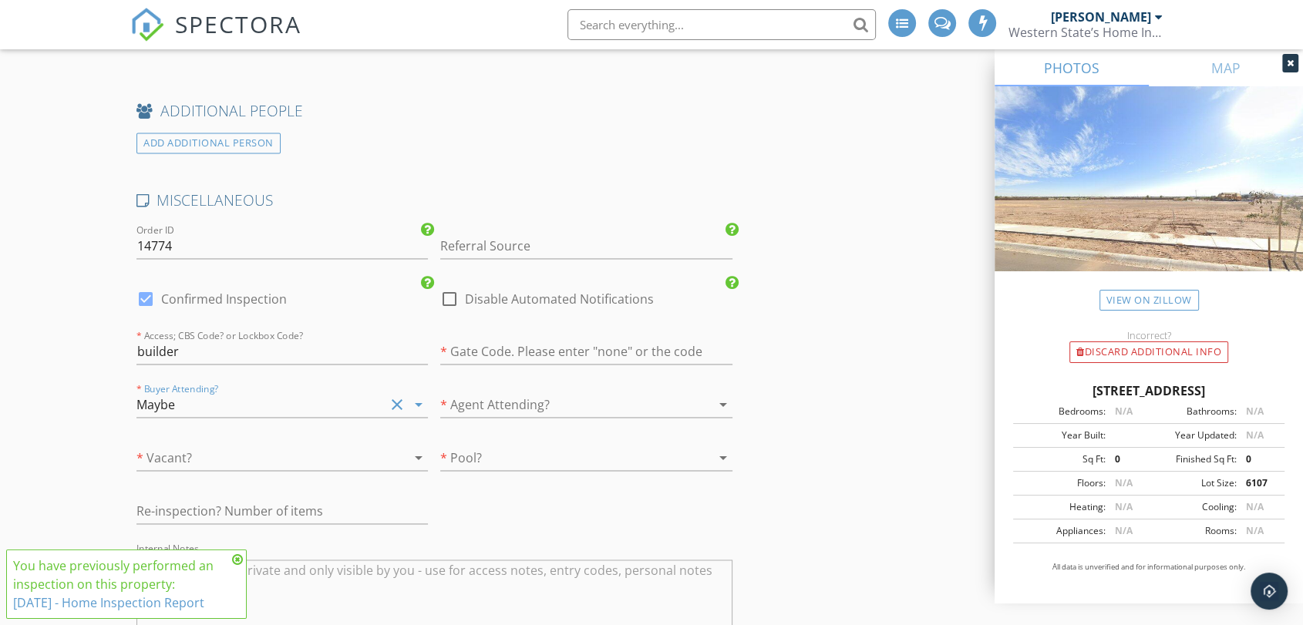
click at [269, 454] on div at bounding box center [260, 458] width 248 height 25
click at [269, 454] on div "Yes" at bounding box center [282, 461] width 267 height 19
click at [575, 343] on input "text" at bounding box center [585, 351] width 291 height 25
type input "no"
click at [574, 400] on div at bounding box center [564, 404] width 248 height 25
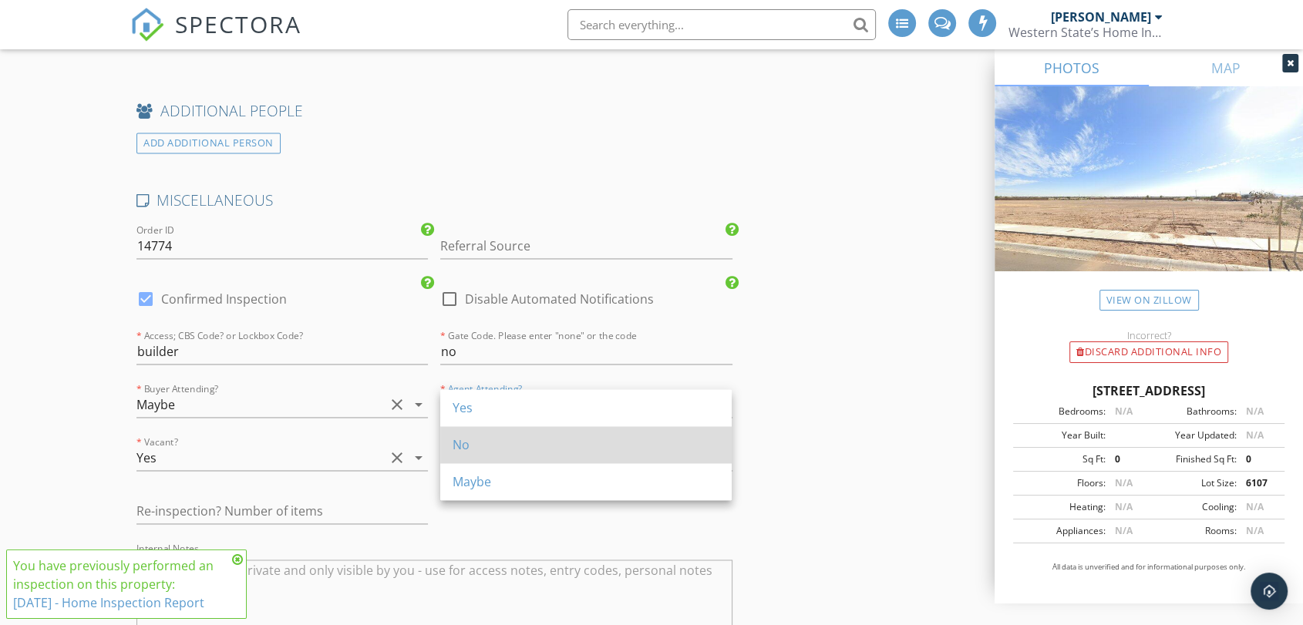
click at [567, 446] on div "No" at bounding box center [586, 445] width 267 height 19
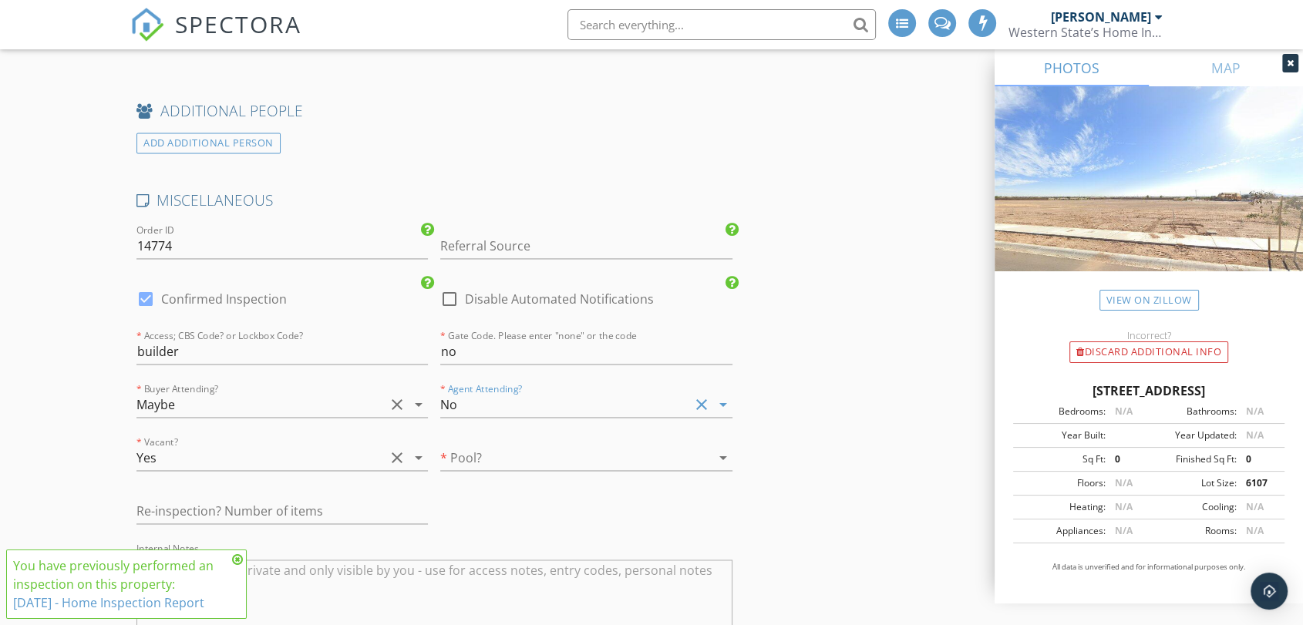
click at [569, 454] on div at bounding box center [564, 458] width 248 height 25
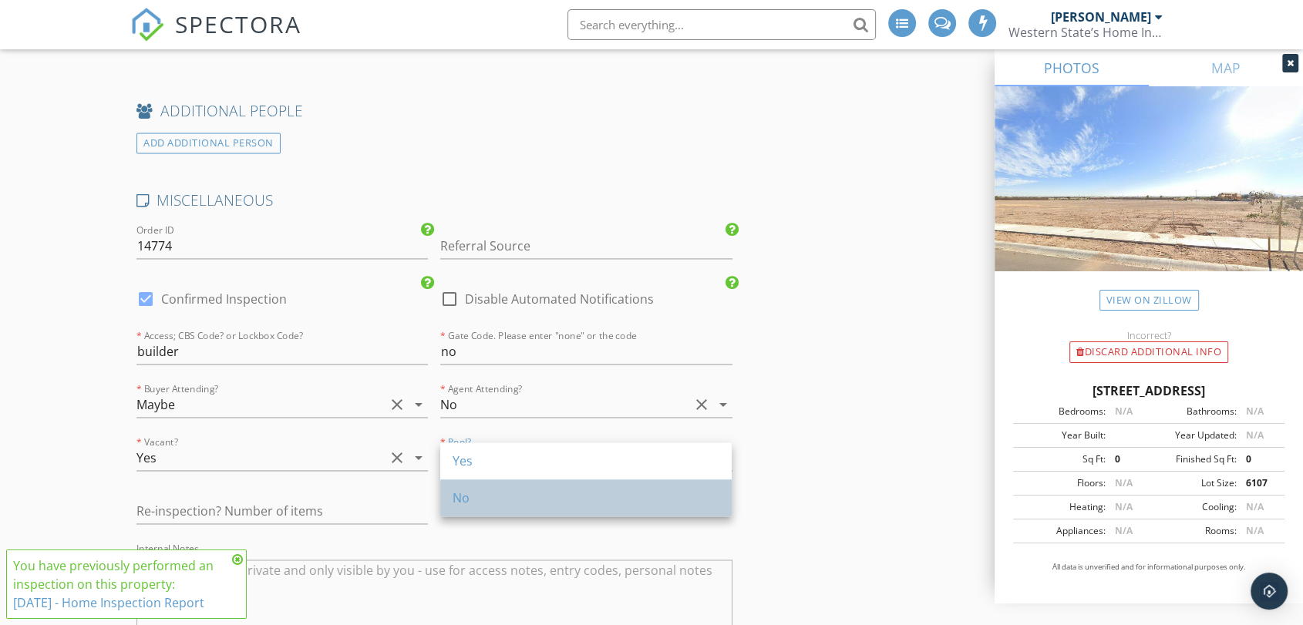
click at [555, 500] on div "No" at bounding box center [586, 498] width 267 height 19
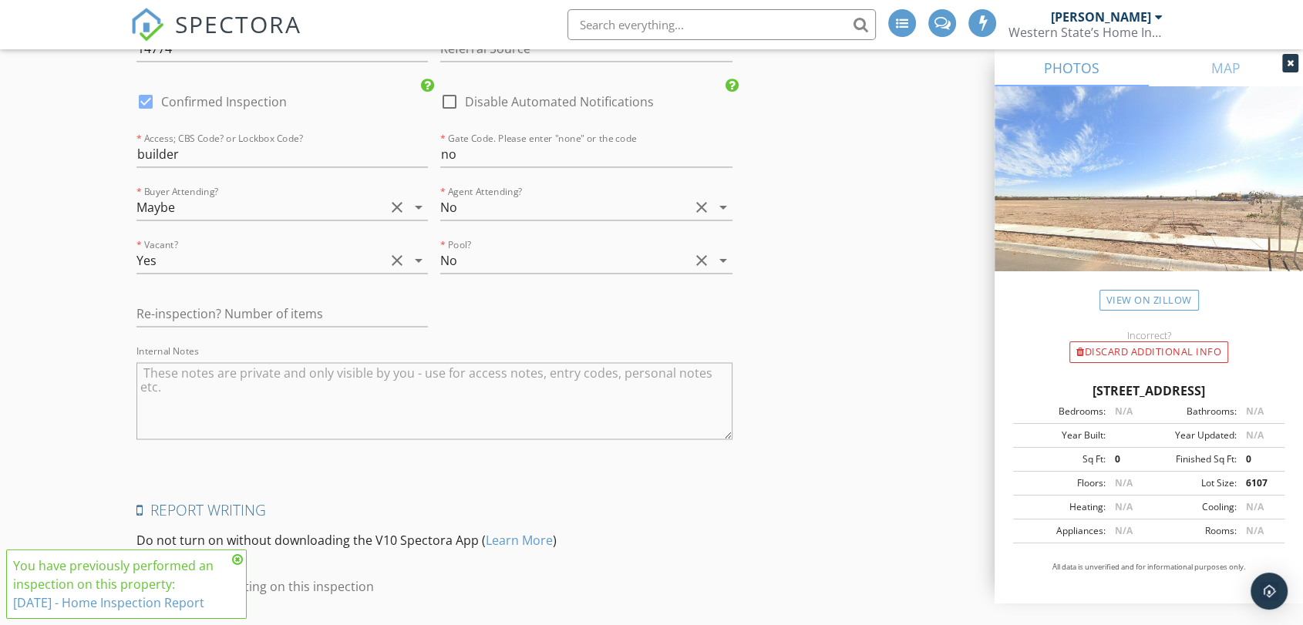
scroll to position [2455, 0]
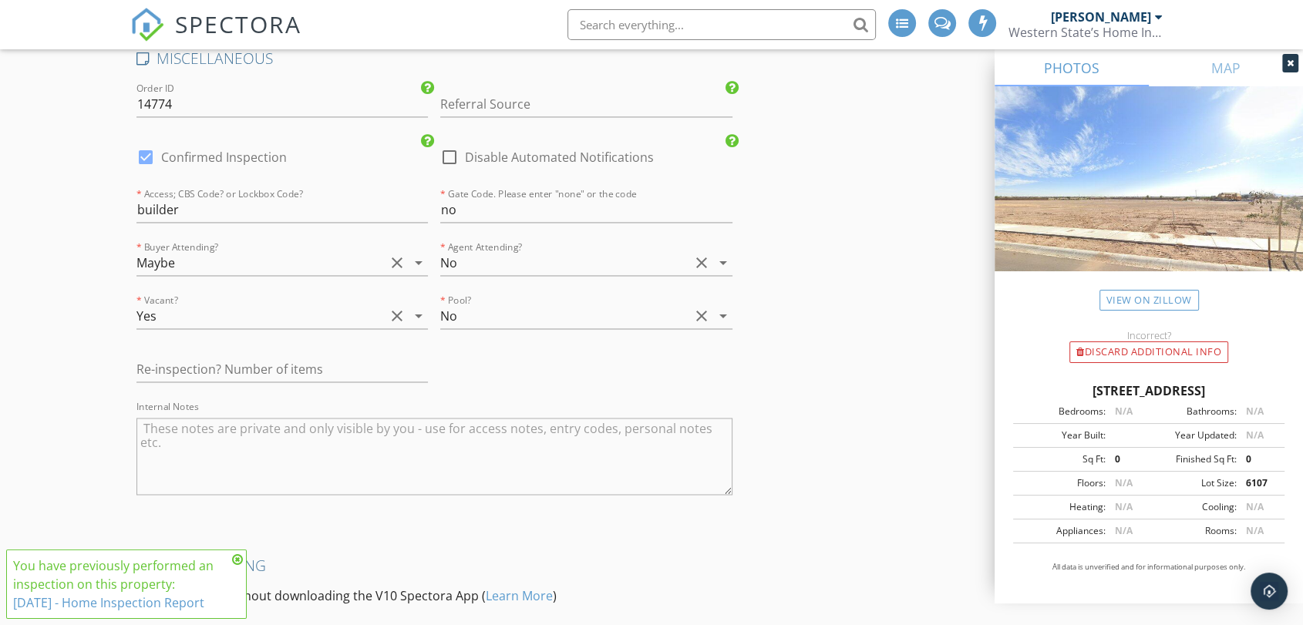
click at [149, 153] on div at bounding box center [146, 157] width 26 height 26
checkbox input "false"
checkbox input "true"
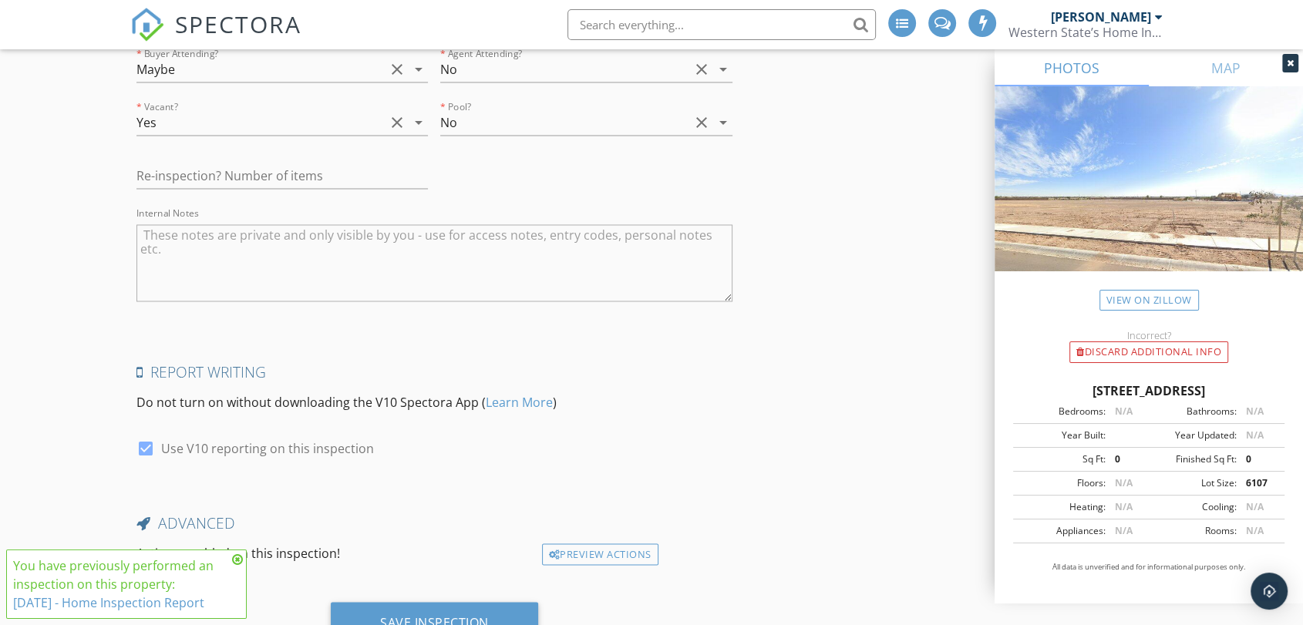
scroll to position [2711, 0]
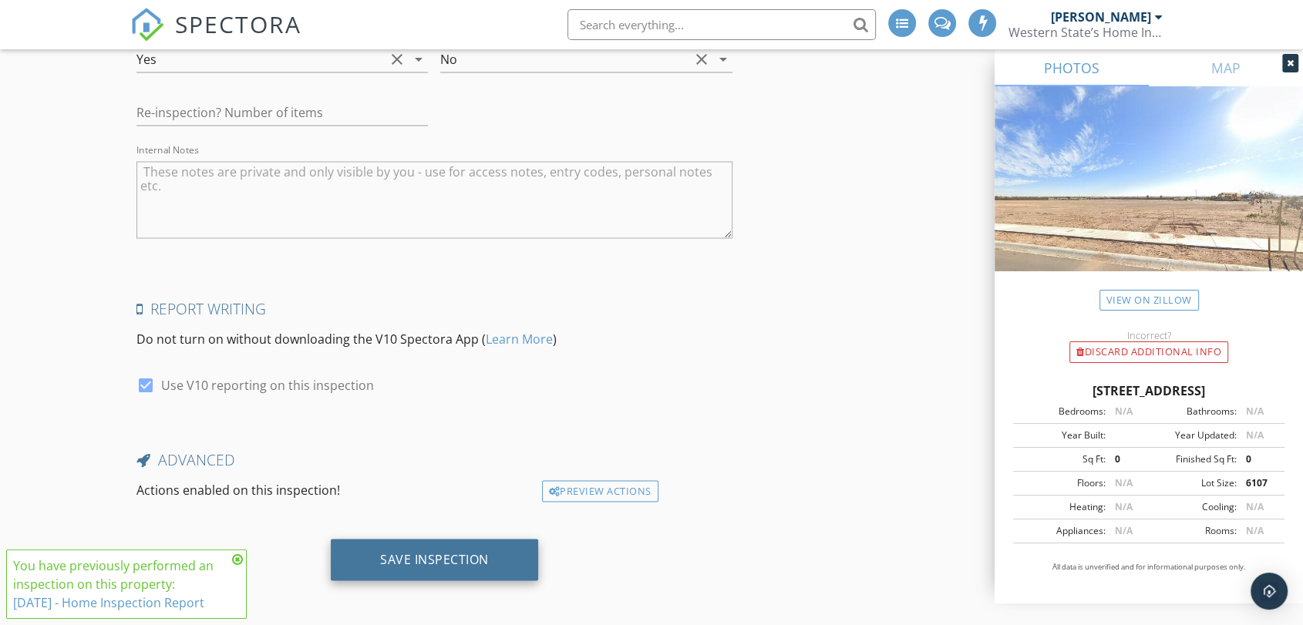
click at [463, 570] on div "Save Inspection" at bounding box center [434, 560] width 207 height 42
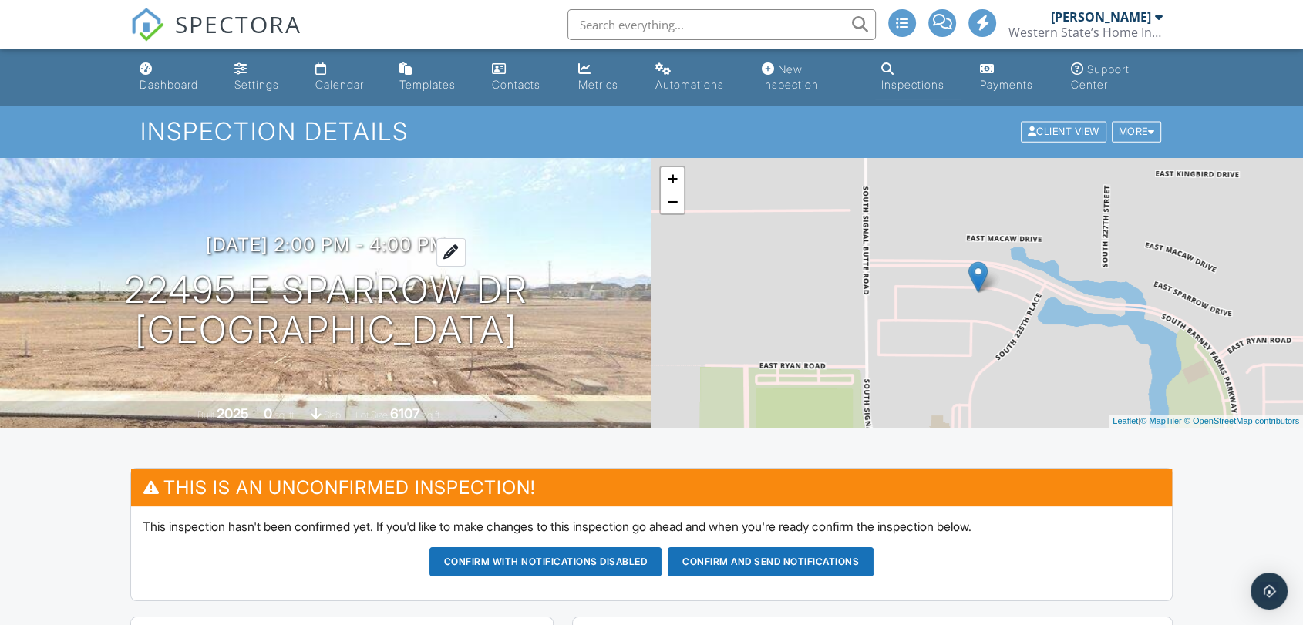
click at [372, 244] on h3 "10/02/2025 2:00 pm - 4:00 pm" at bounding box center [326, 244] width 241 height 21
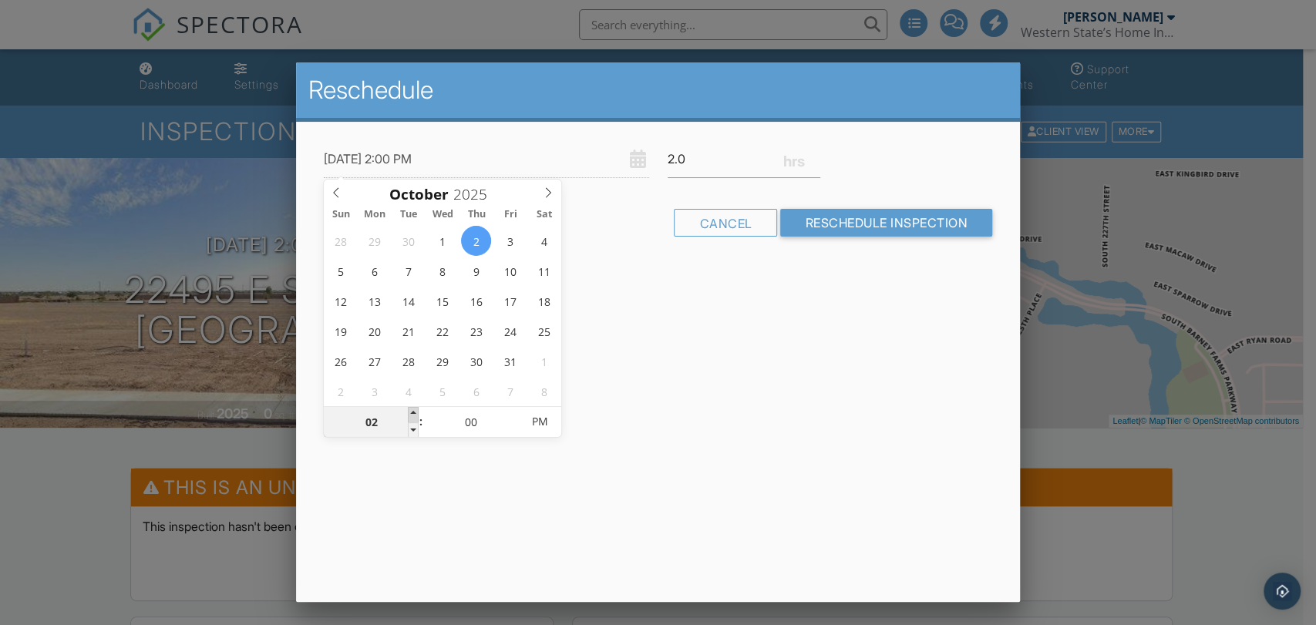
type input "10/02/2025 3:00 PM"
type input "03"
click at [412, 411] on span at bounding box center [413, 414] width 11 height 15
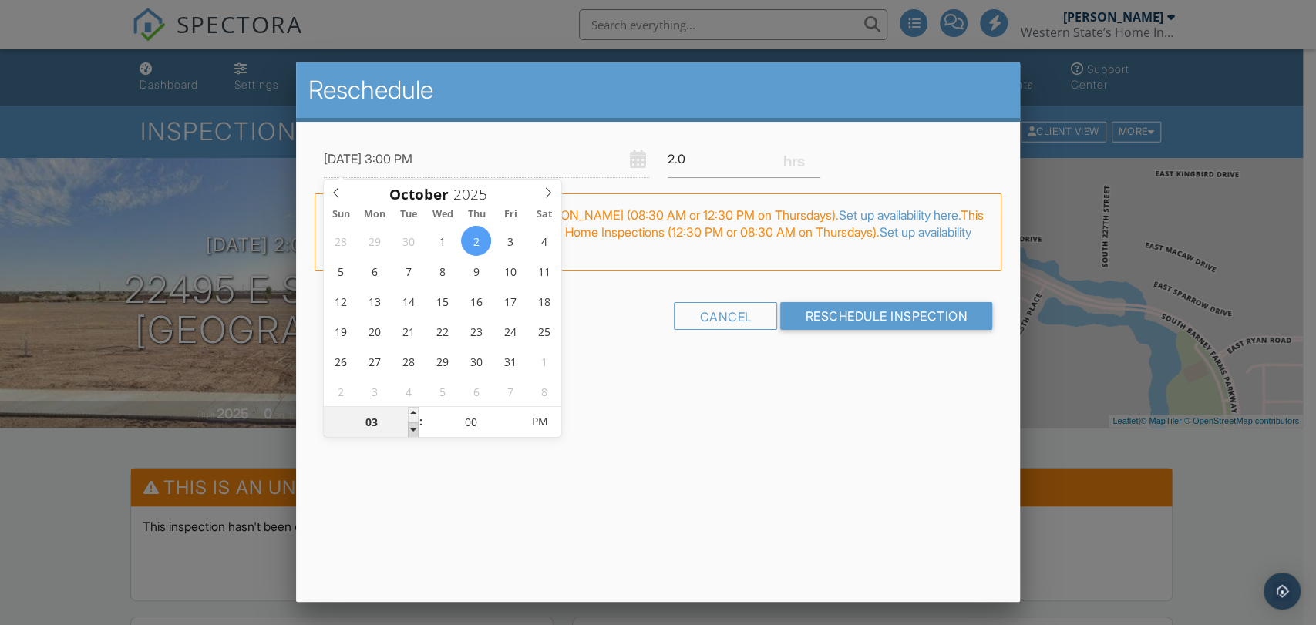
type input "10/02/2025 2:00 PM"
type input "02"
click at [414, 430] on span at bounding box center [413, 429] width 11 height 15
type input "10/02/2025 1:00 PM"
type input "01"
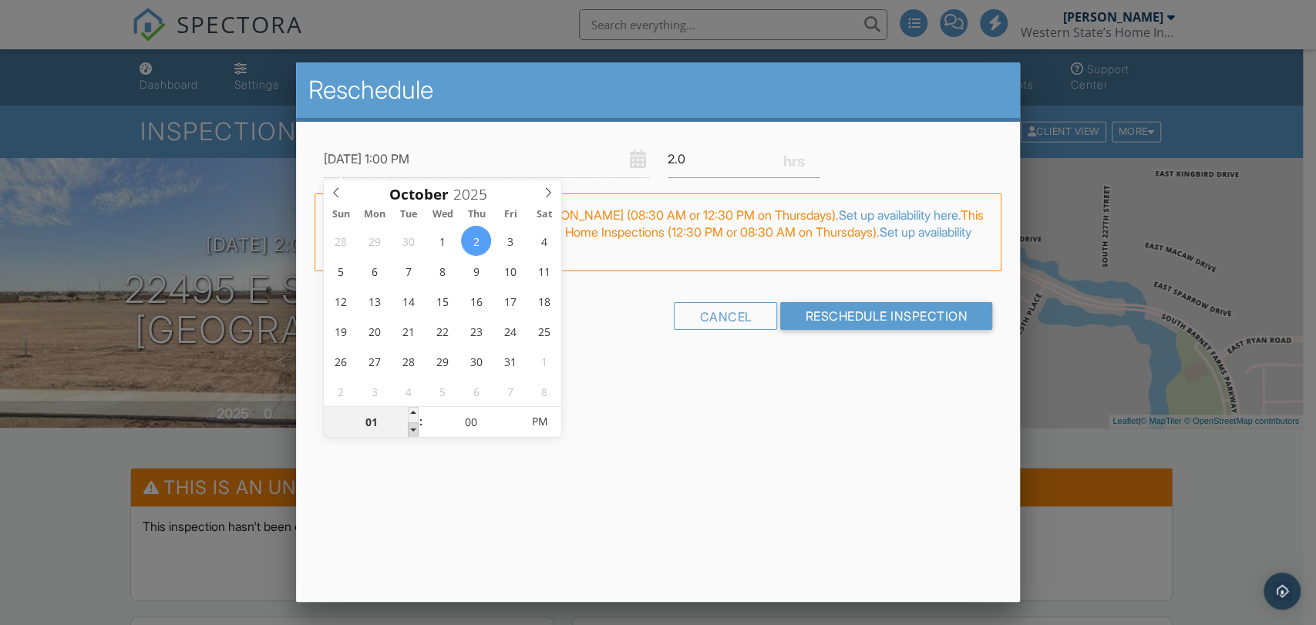
click at [414, 430] on span at bounding box center [413, 429] width 11 height 15
type input "10/02/2025 12:00 PM"
type input "12"
click at [414, 430] on span at bounding box center [413, 429] width 11 height 15
type input "10/02/2025 11:55 AM"
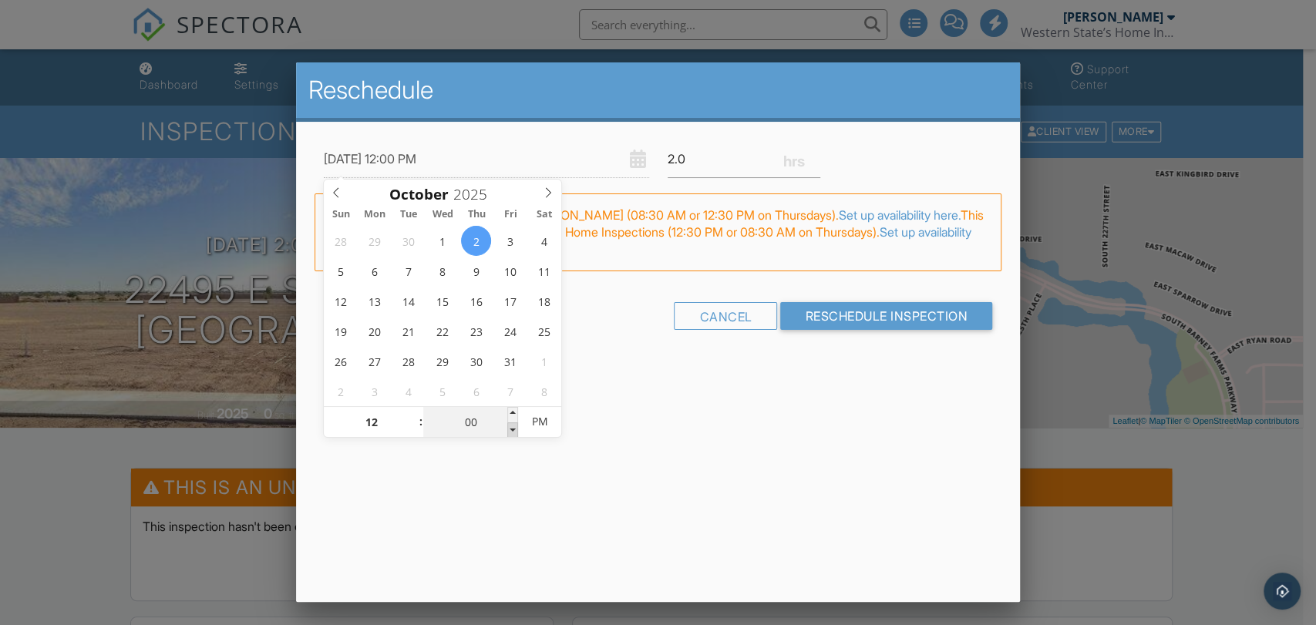
type input "11"
type input "55"
click at [511, 432] on span at bounding box center [512, 429] width 11 height 15
type input "10/02/2025 11:50 AM"
type input "50"
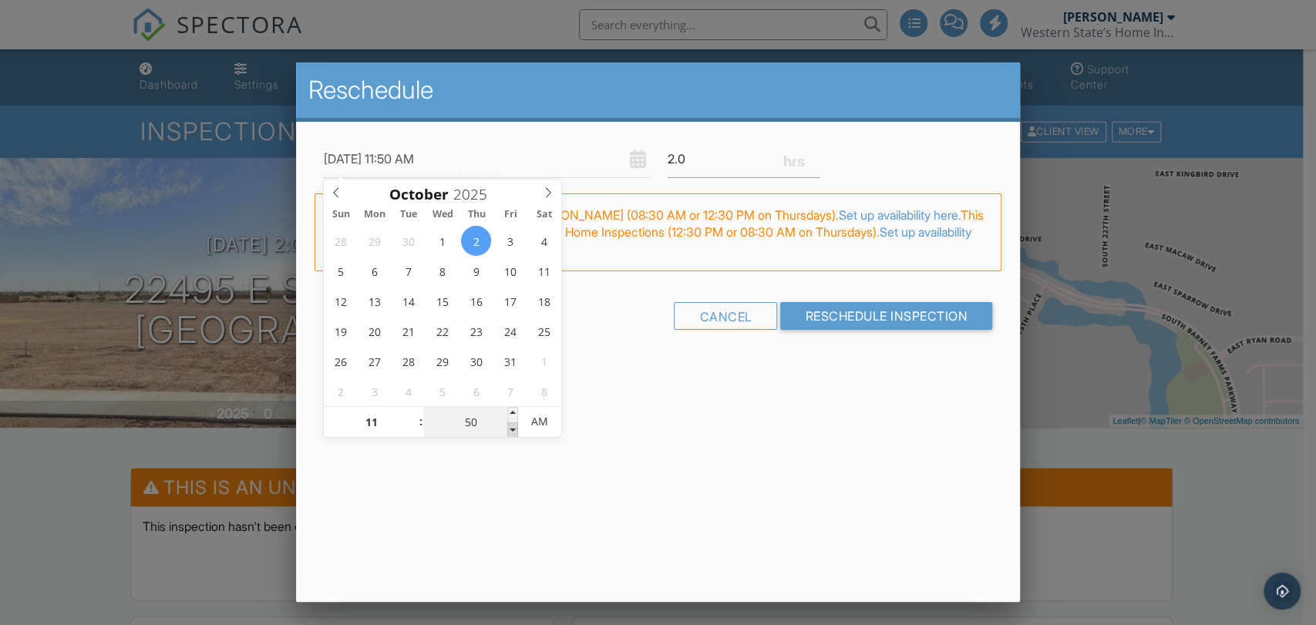
click at [511, 432] on span at bounding box center [512, 429] width 11 height 15
type input "10/02/2025 11:45 AM"
type input "45"
click at [511, 432] on span at bounding box center [512, 429] width 11 height 15
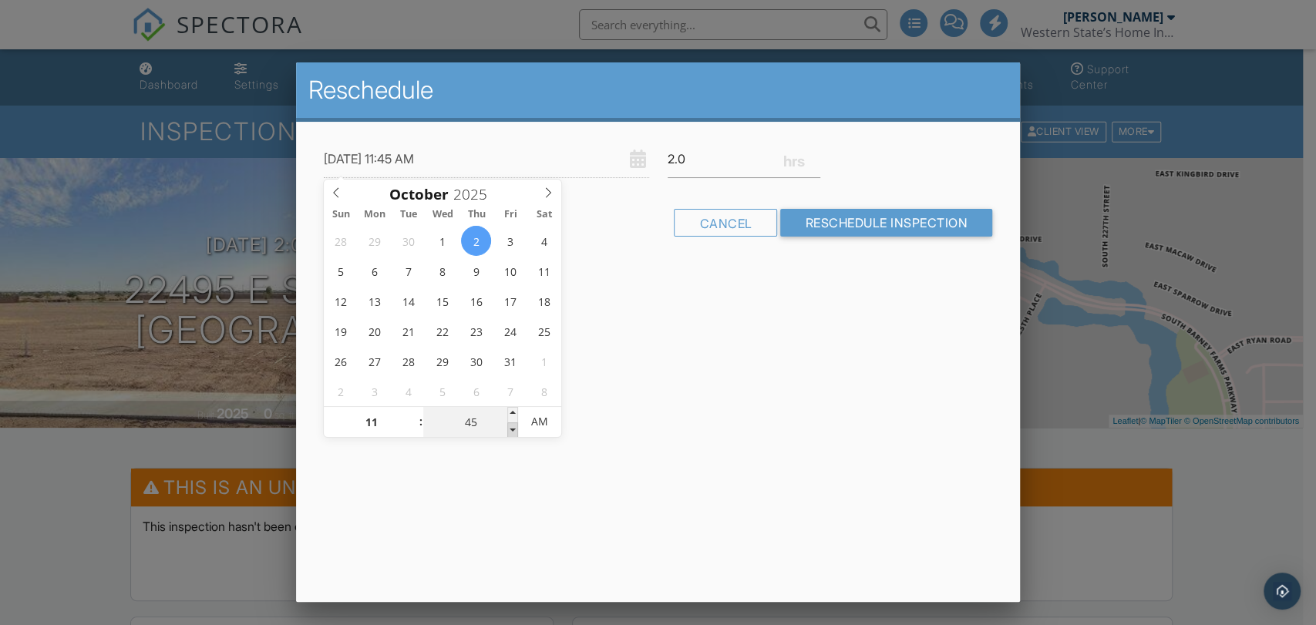
type input "10/02/2025 11:40 AM"
type input "40"
click at [511, 432] on span at bounding box center [512, 429] width 11 height 15
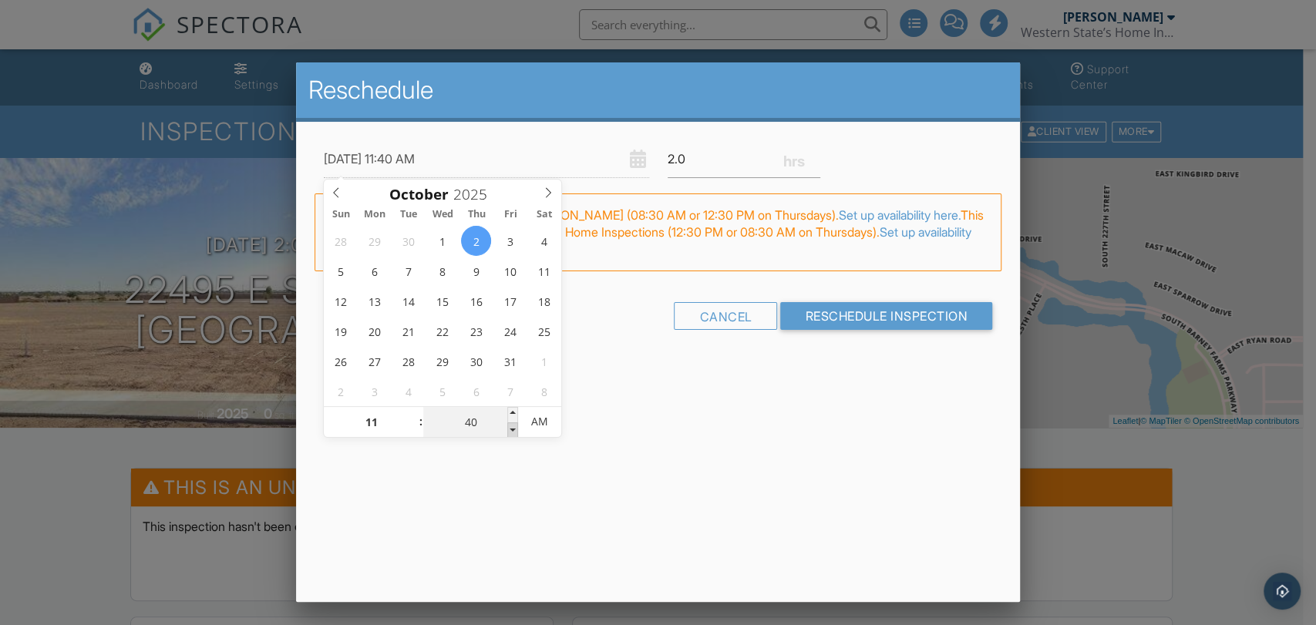
type input "10/02/2025 11:35 AM"
type input "35"
click at [511, 432] on span at bounding box center [512, 429] width 11 height 15
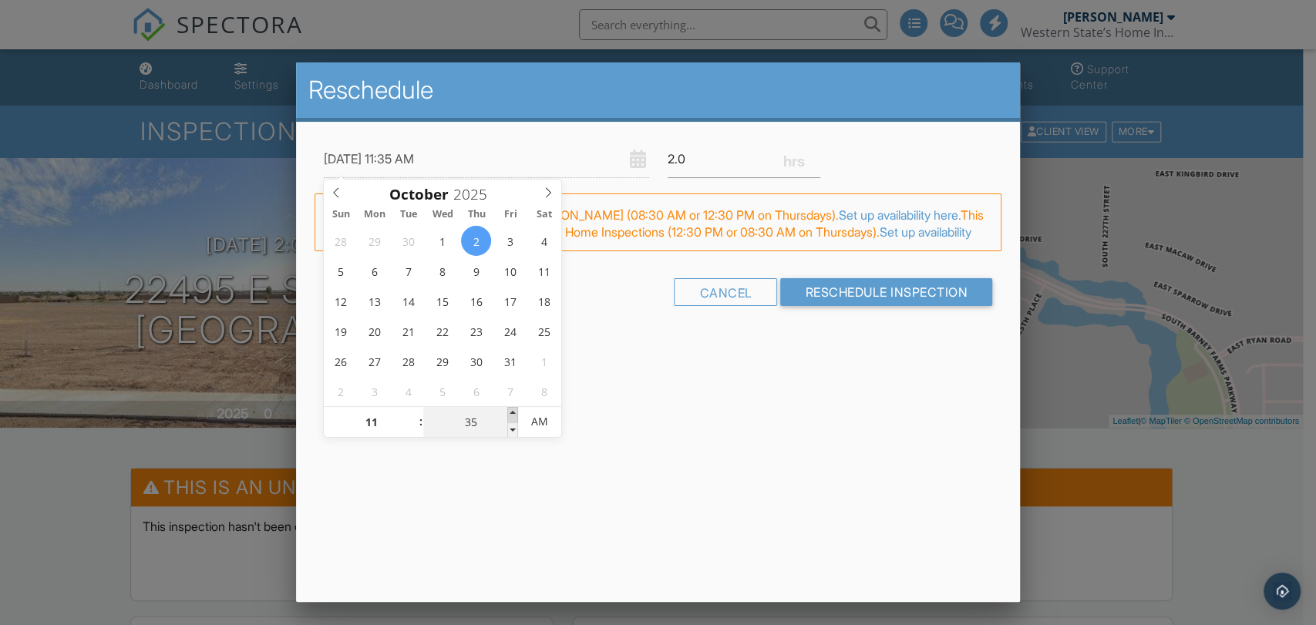
type input "10/02/2025 11:40 AM"
type input "40"
click at [517, 409] on span at bounding box center [512, 414] width 11 height 15
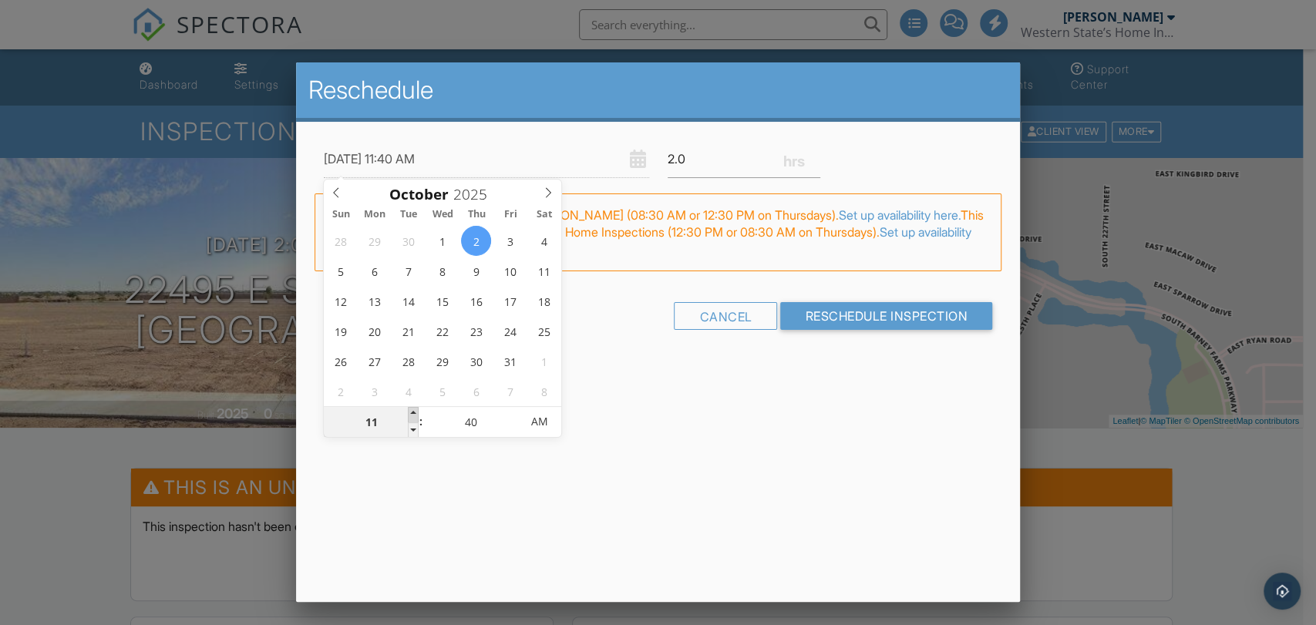
type input "10/02/2025 12:40 PM"
type input "12"
click at [412, 411] on span at bounding box center [413, 414] width 11 height 15
type input "10/02/2025 12:45 PM"
type input "45"
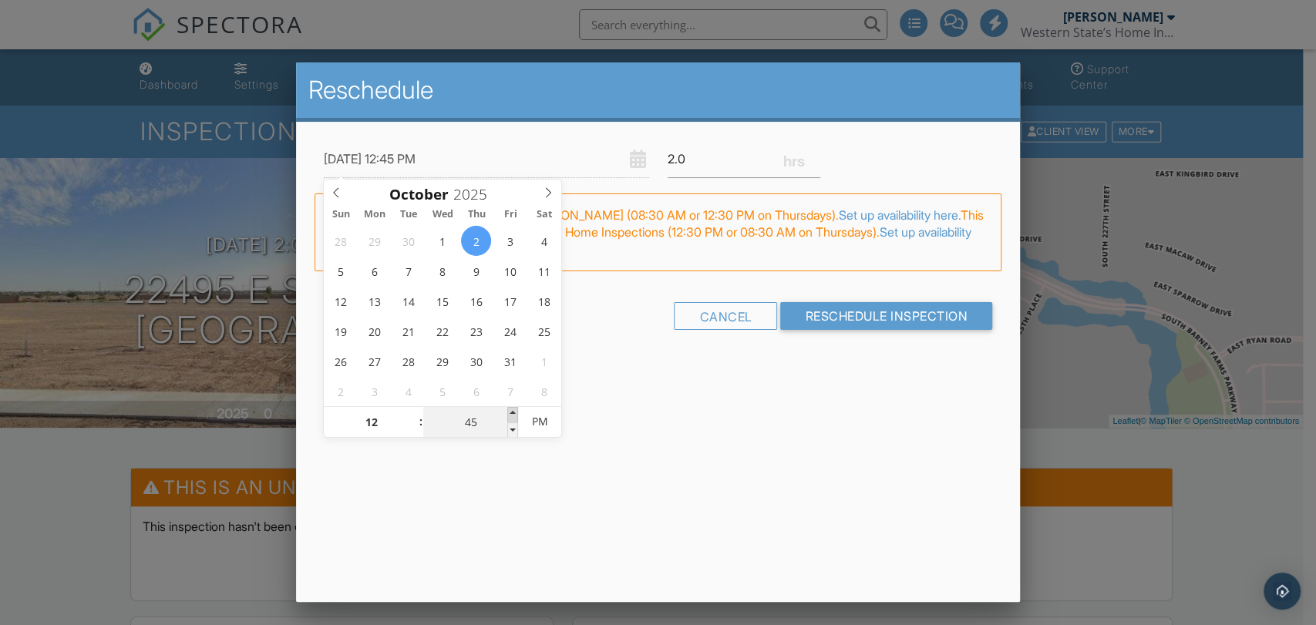
click at [509, 410] on span at bounding box center [512, 414] width 11 height 15
type input "10/02/2025 12:40 PM"
type input "40"
click at [512, 432] on span at bounding box center [512, 429] width 11 height 15
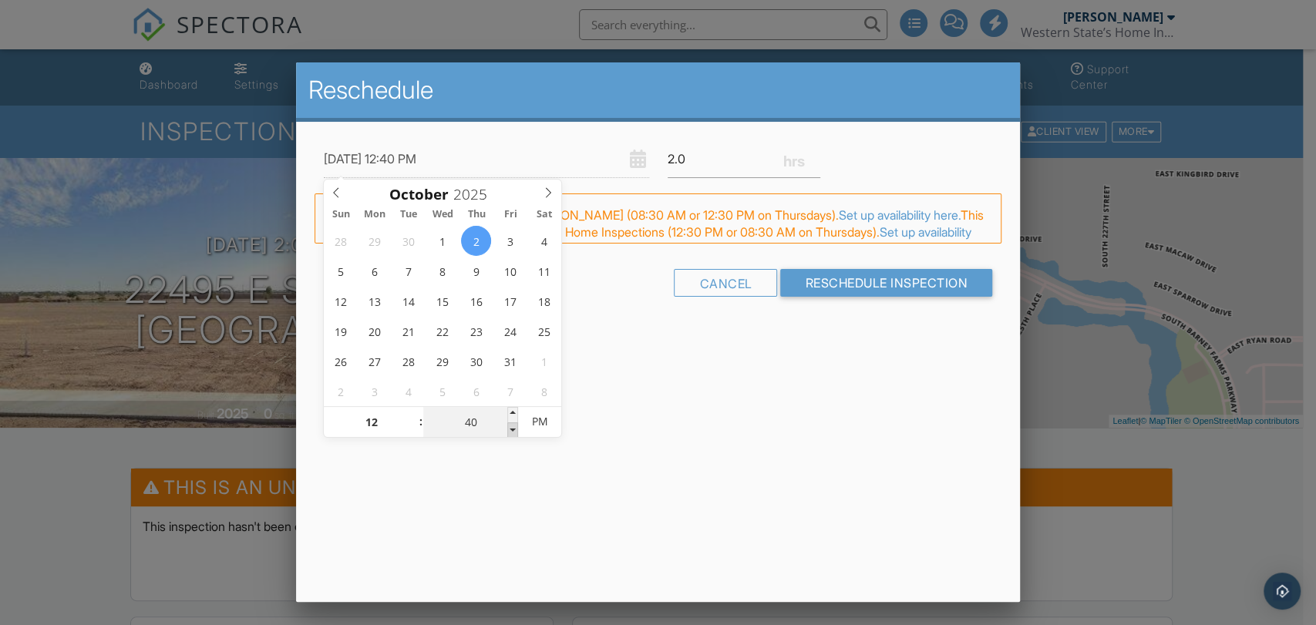
type input "10/02/2025 12:35 PM"
type input "35"
click at [512, 432] on span at bounding box center [512, 429] width 11 height 15
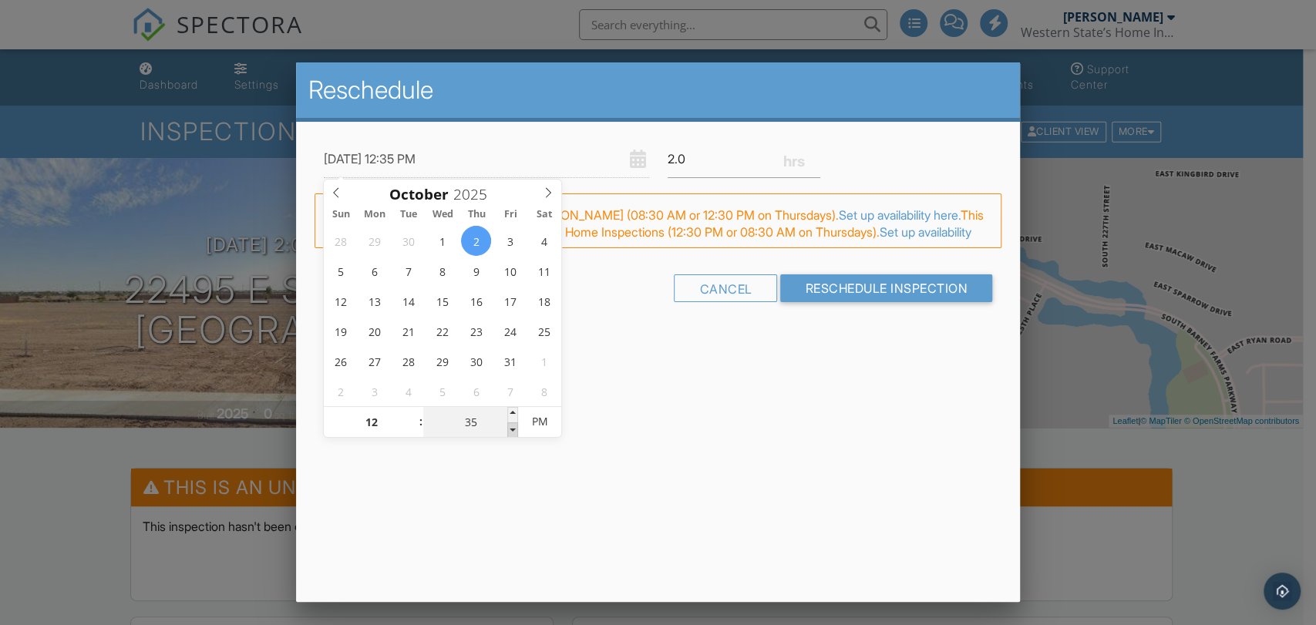
type input "[DATE] 12:30 PM"
type input "30"
click at [512, 432] on span at bounding box center [512, 429] width 11 height 15
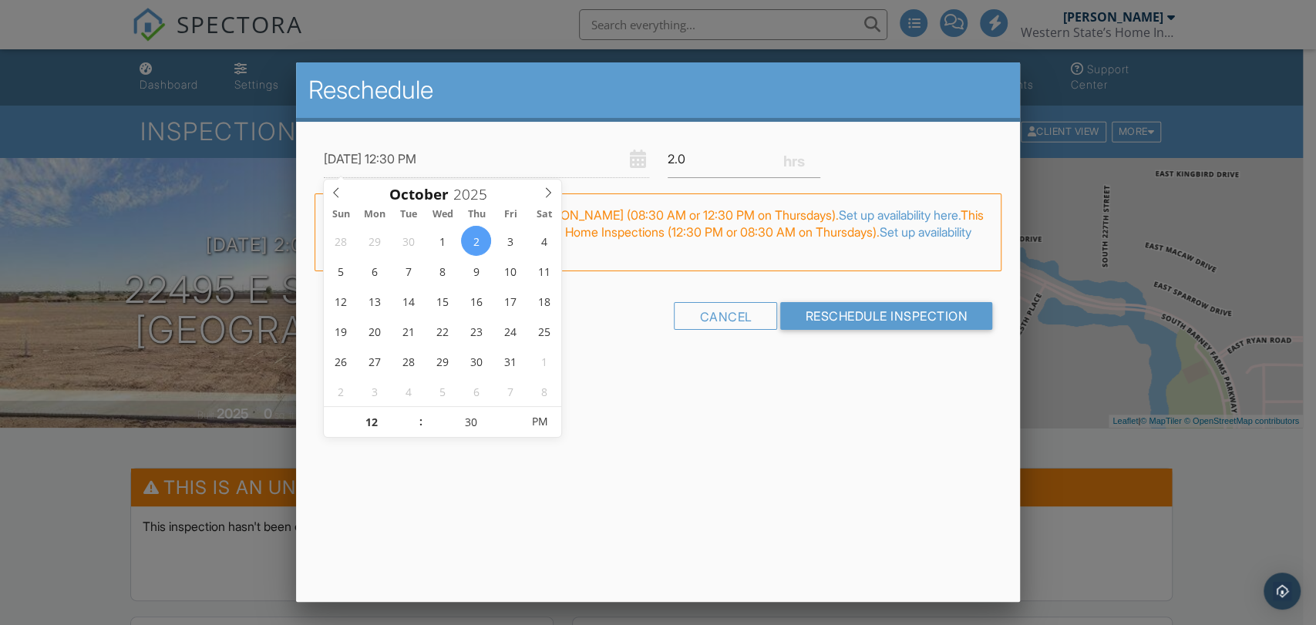
click at [829, 461] on div "Reschedule 10/02/2025 12:30 PM 2.0 Warning: this date/time is in the past. FYI:…" at bounding box center [658, 332] width 724 height 540
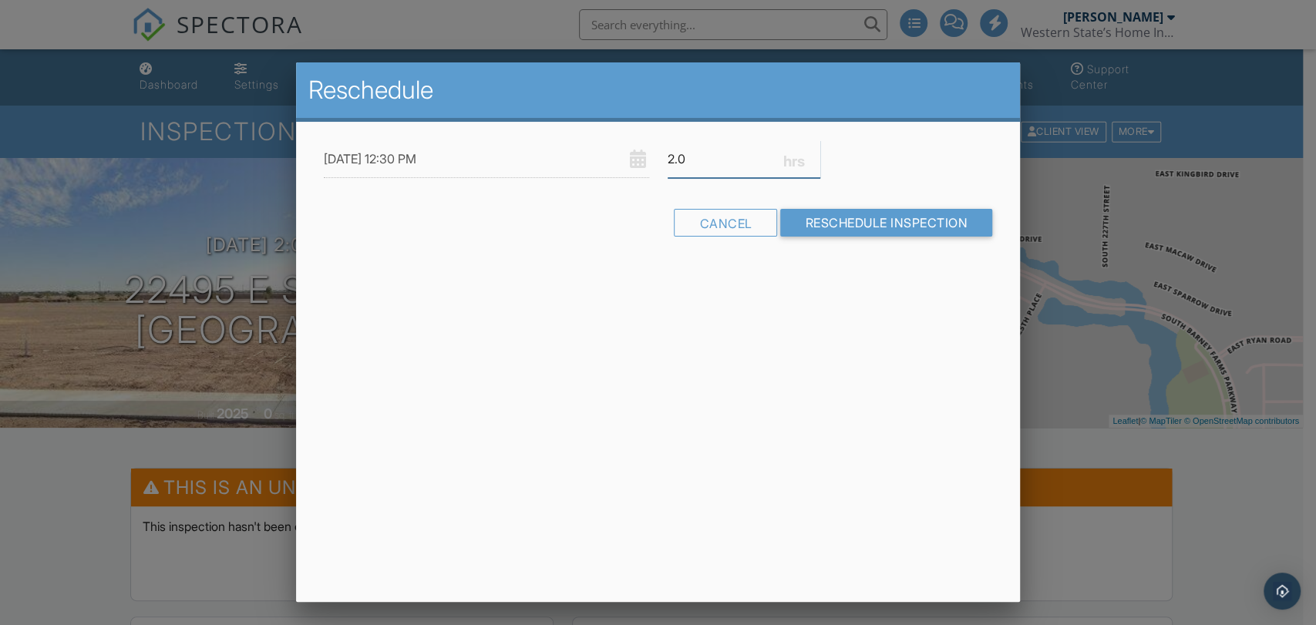
click at [704, 157] on input "2.0" at bounding box center [744, 159] width 153 height 38
click at [812, 153] on input "2.25" at bounding box center [744, 159] width 153 height 38
type input "2.5"
click at [812, 153] on input "2.5" at bounding box center [744, 159] width 153 height 38
click at [878, 236] on input "Reschedule Inspection" at bounding box center [886, 223] width 212 height 28
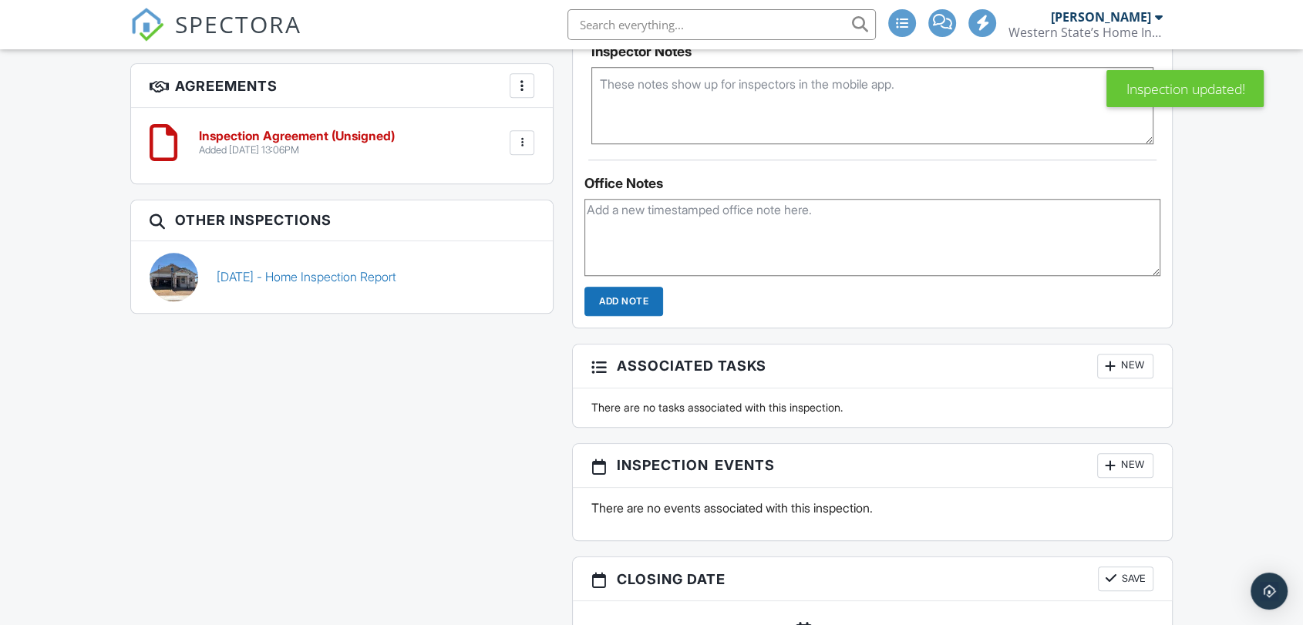
scroll to position [1370, 0]
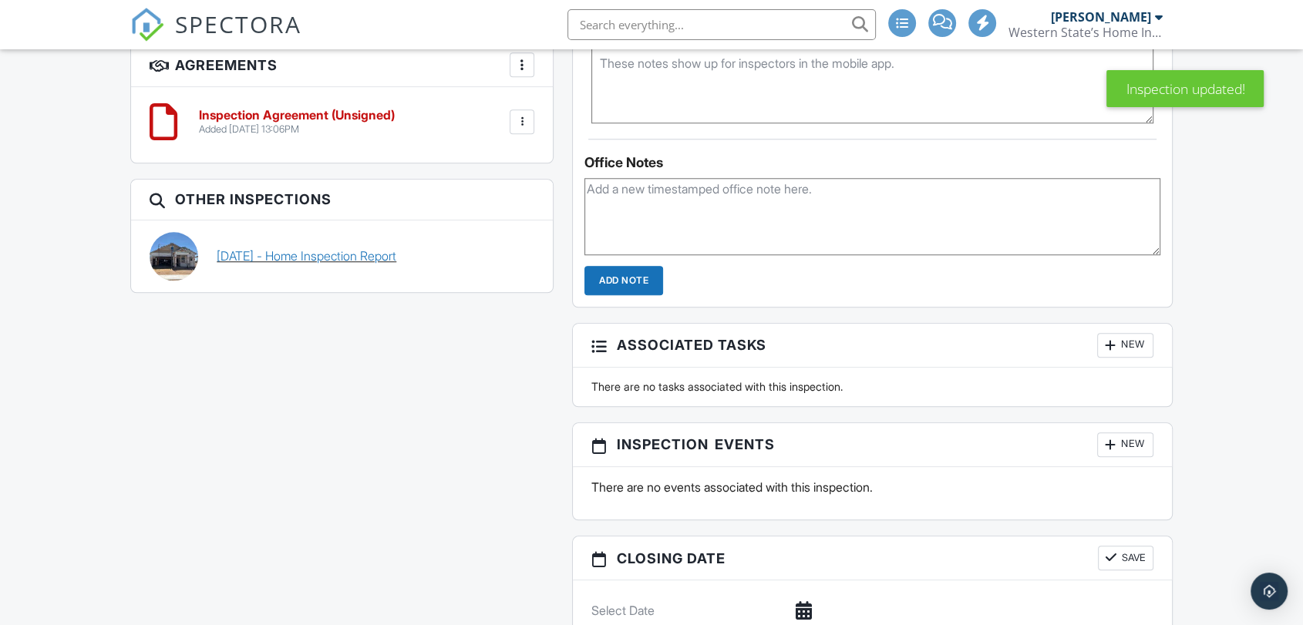
click at [313, 247] on link "[DATE] - Home Inspection Report" at bounding box center [307, 255] width 180 height 17
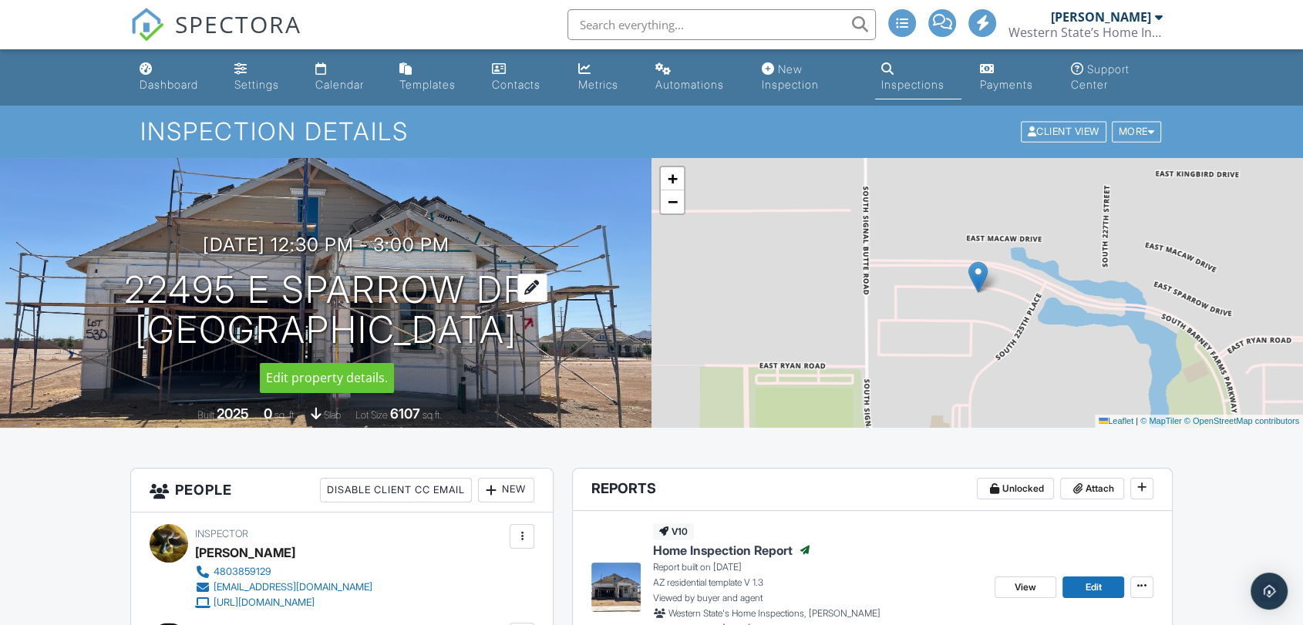
drag, startPoint x: 85, startPoint y: 278, endPoint x: 515, endPoint y: 291, distance: 430.4
click at [515, 291] on div "06/06/2025 12:30 pm - 3:00 pm 22495 E Sparrow Dr Queen Creek, AZ 85142" at bounding box center [325, 292] width 651 height 116
copy h1 "22495 E Sparrow Dr"
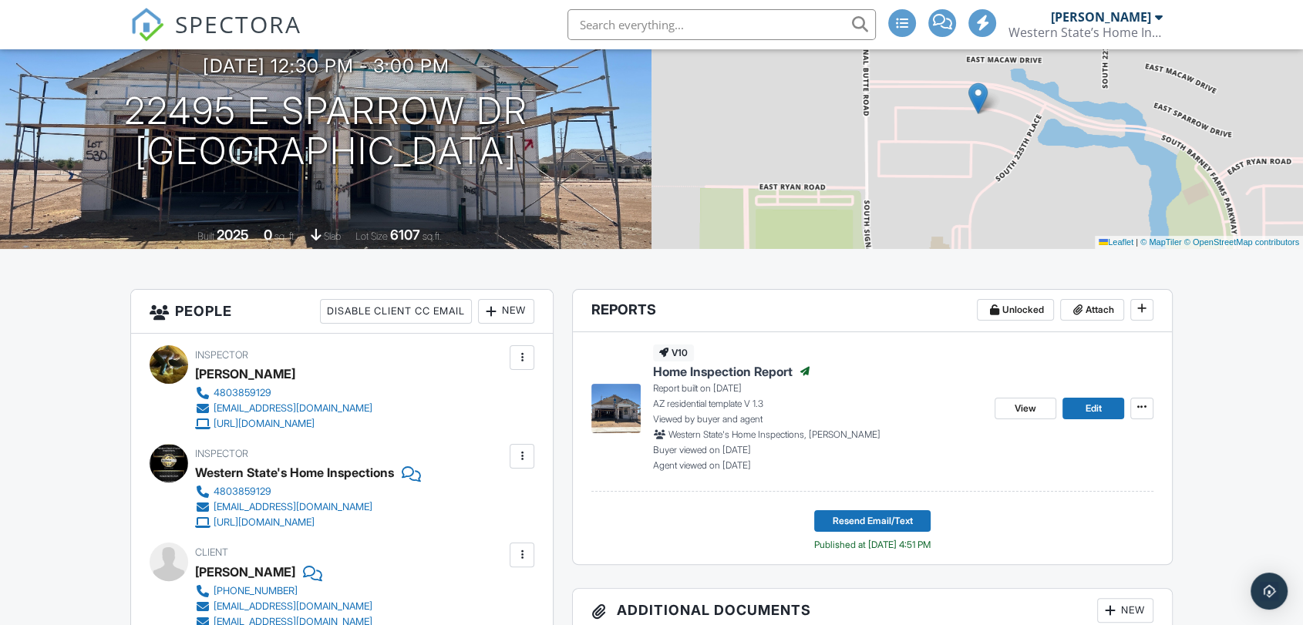
scroll to position [86, 0]
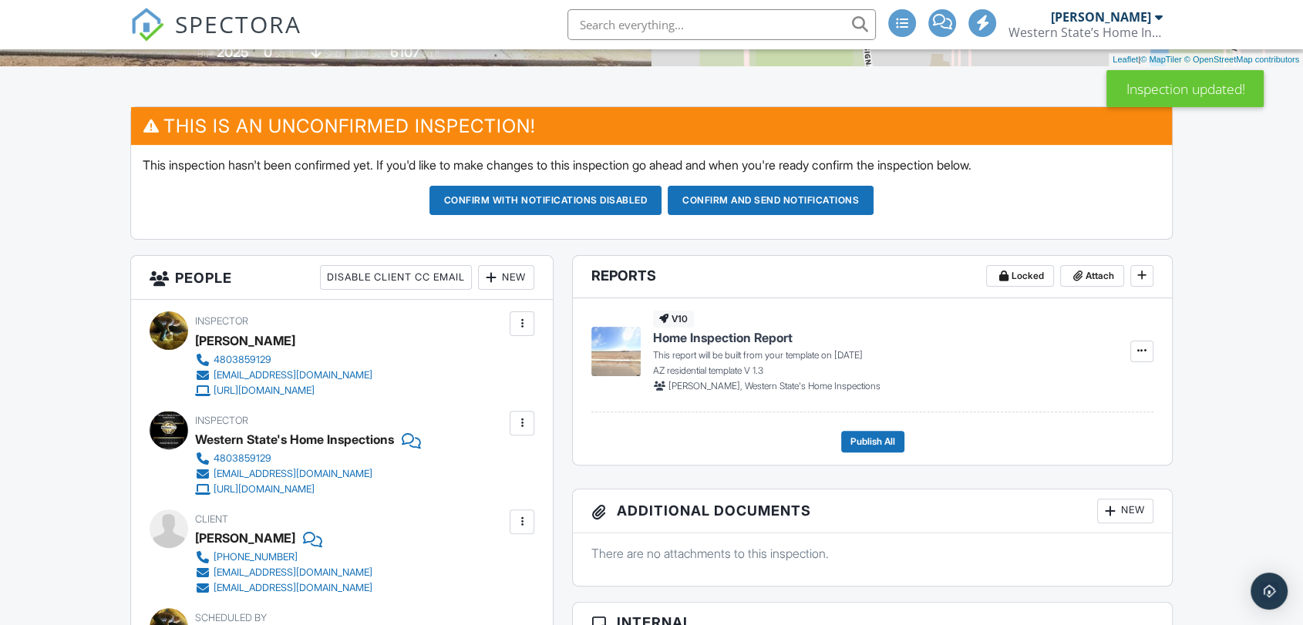
scroll to position [330, 0]
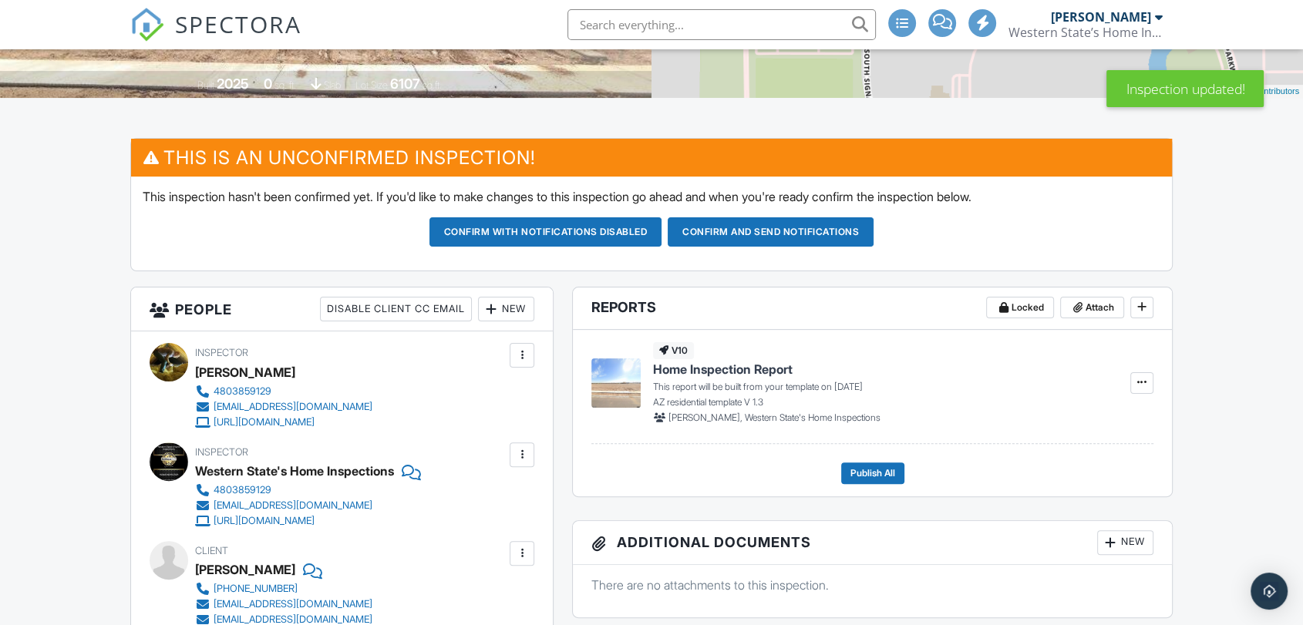
click at [519, 358] on div at bounding box center [521, 355] width 15 height 15
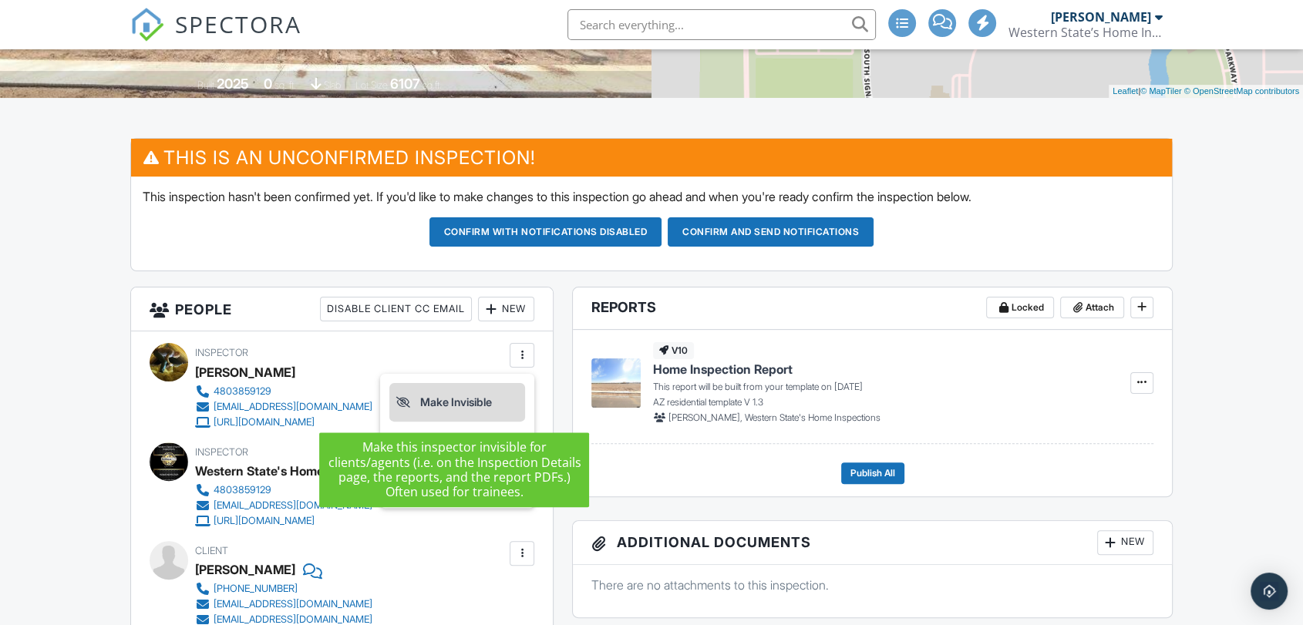
click at [487, 401] on li "Make Invisible" at bounding box center [457, 402] width 136 height 39
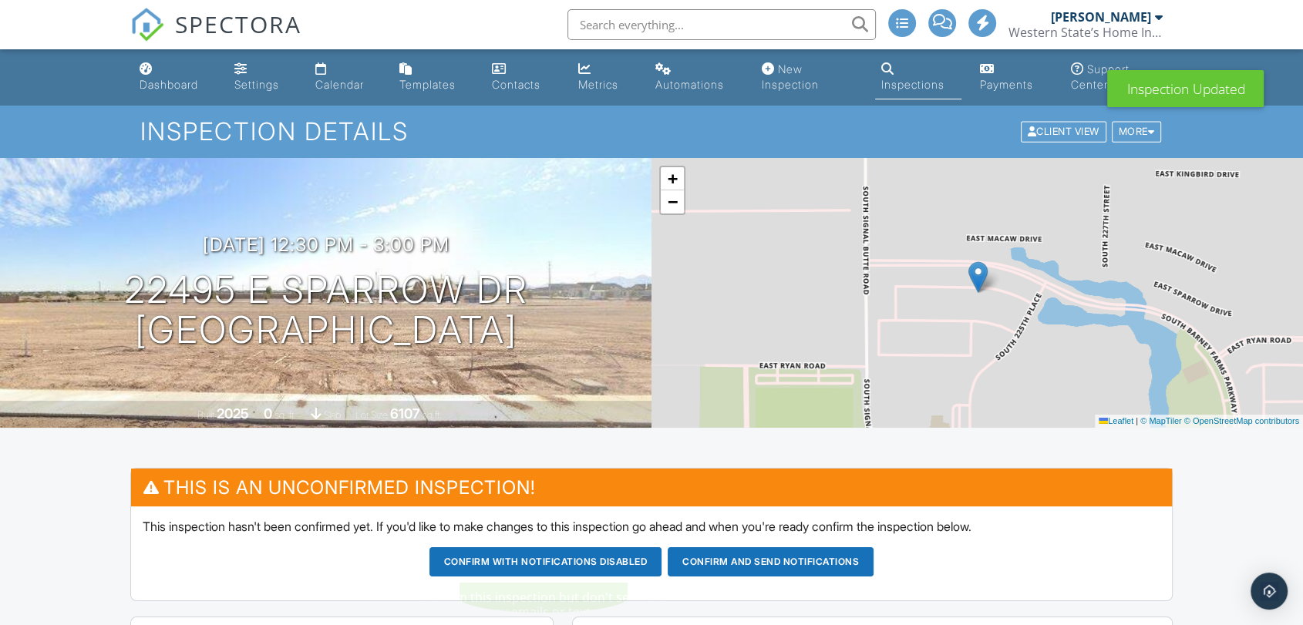
click at [546, 569] on button "Confirm with notifications disabled" at bounding box center [545, 561] width 233 height 29
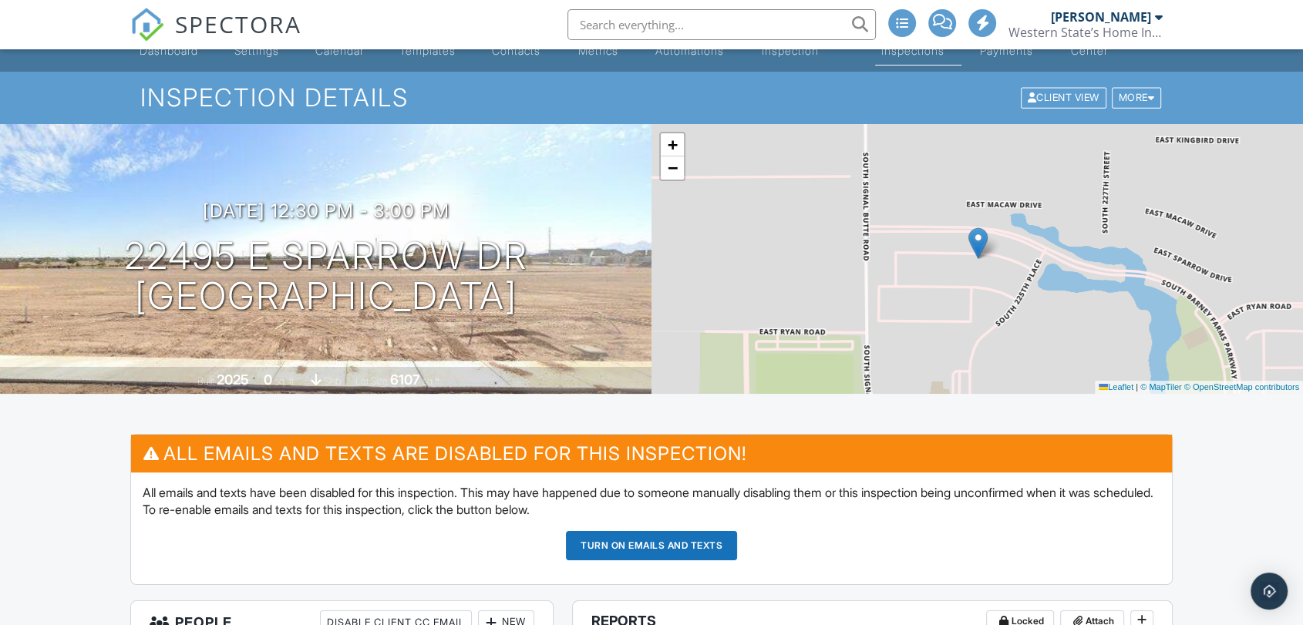
scroll to position [86, 0]
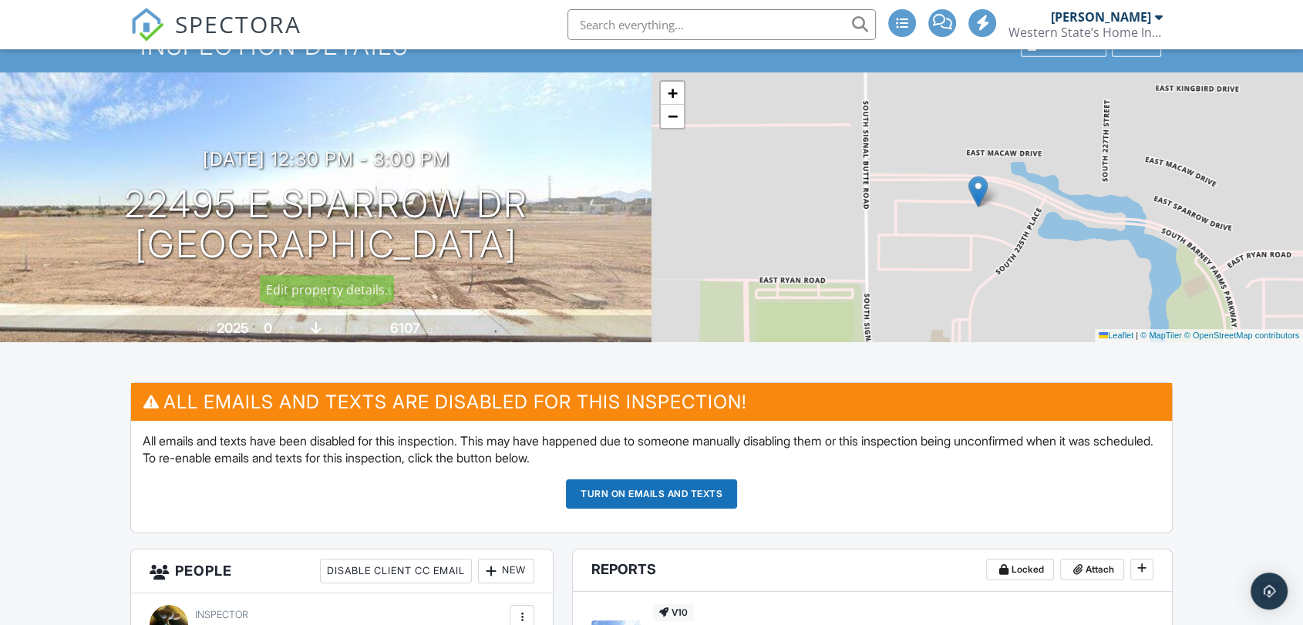
click at [618, 483] on button "Turn on emails and texts" at bounding box center [651, 493] width 171 height 29
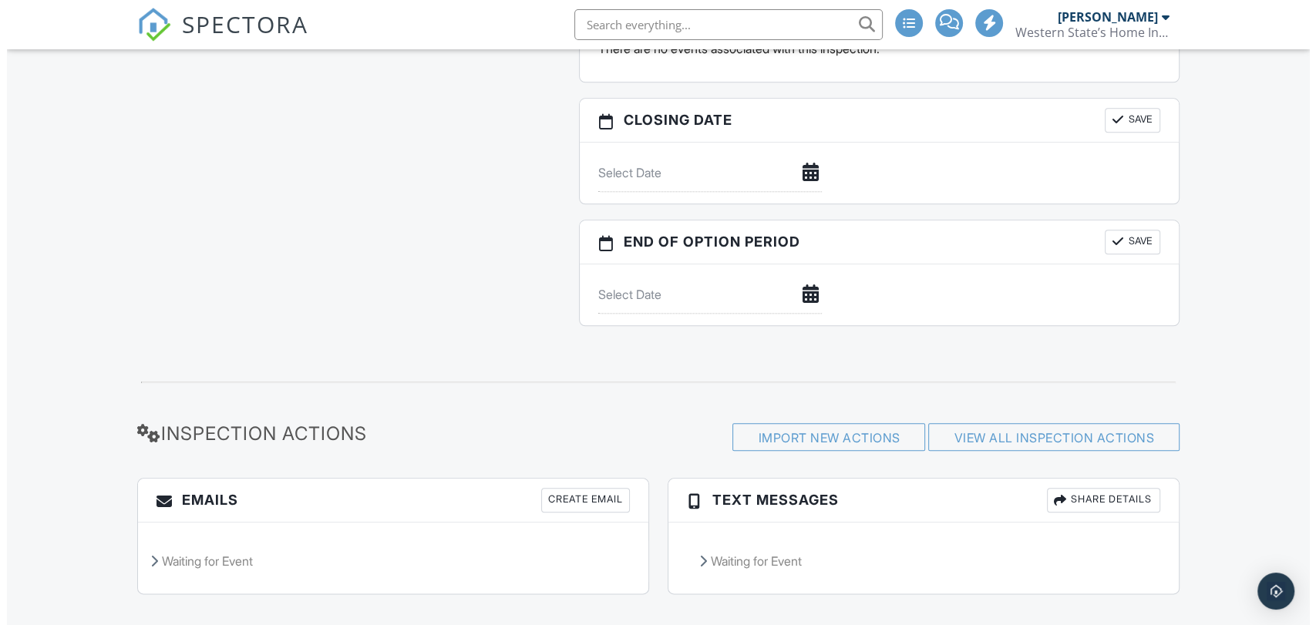
scroll to position [1688, 0]
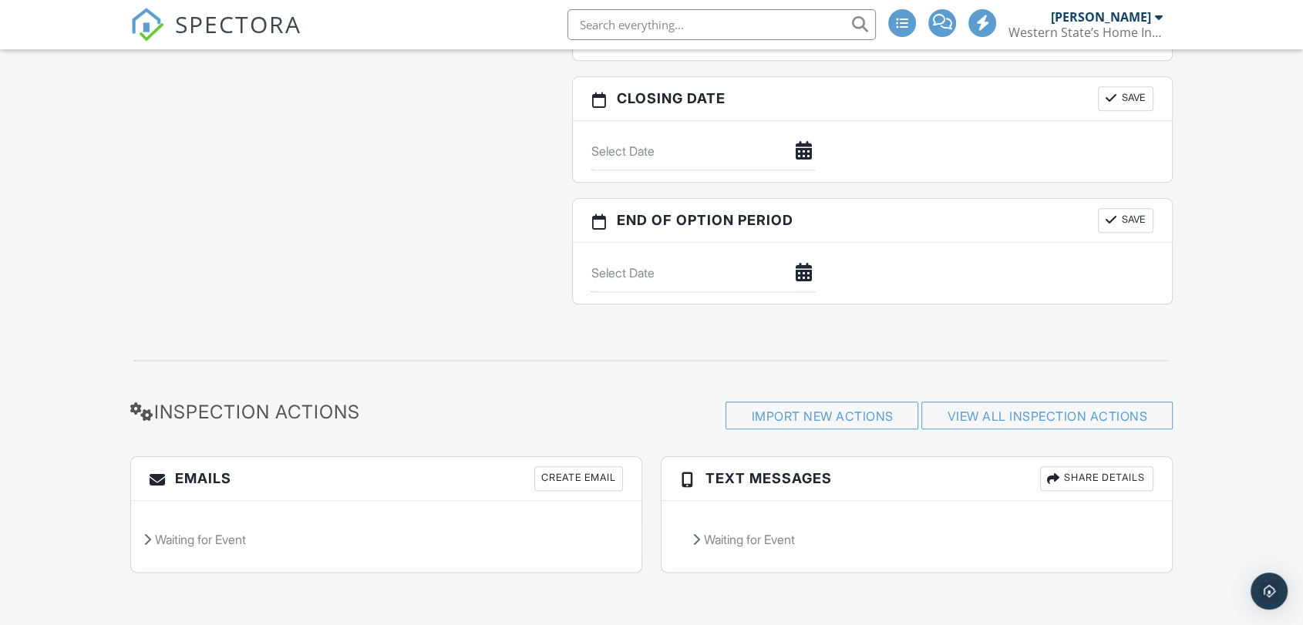
click at [583, 481] on div "Create Email" at bounding box center [578, 478] width 89 height 25
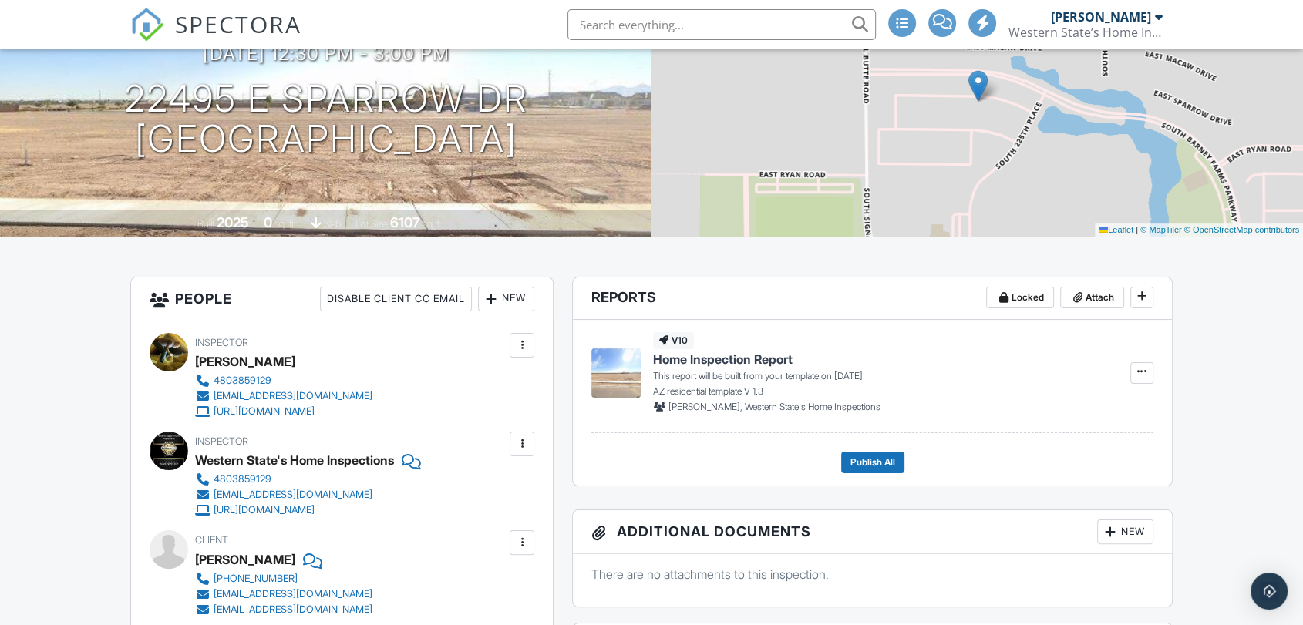
scroll to position [523, 0]
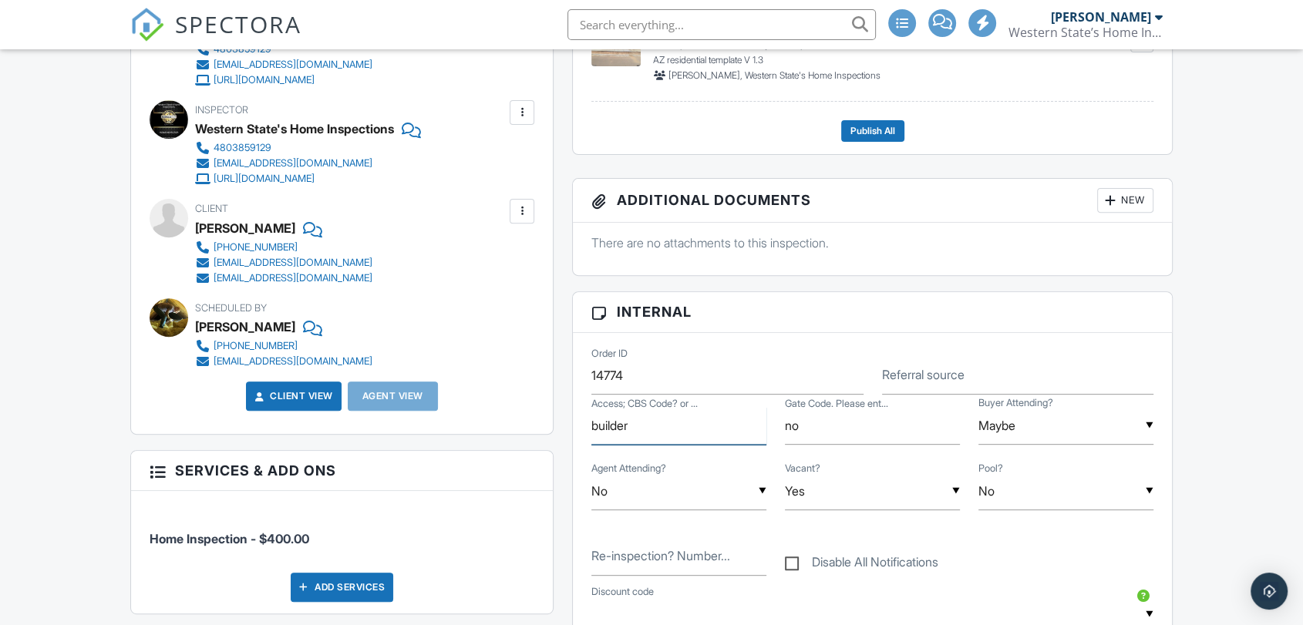
click at [675, 419] on input "builder" at bounding box center [678, 426] width 175 height 38
drag, startPoint x: 638, startPoint y: 419, endPoint x: 724, endPoint y: 424, distance: 86.5
click at [724, 424] on input "builder. Sales office id" at bounding box center [678, 426] width 175 height 38
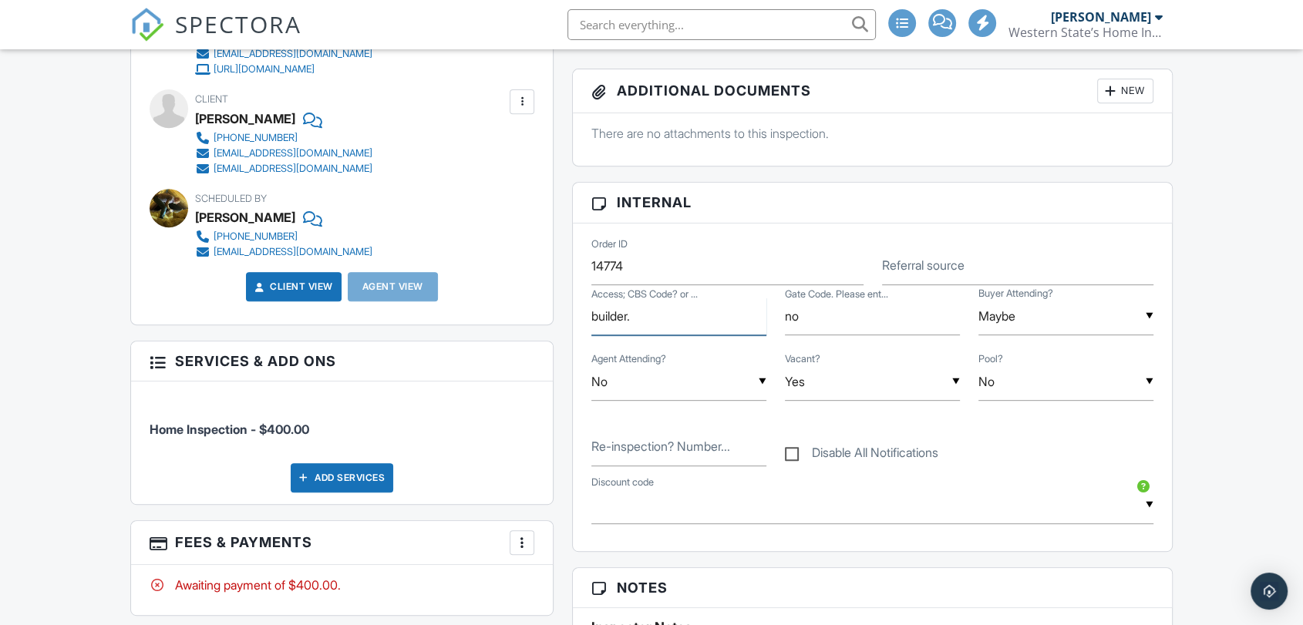
scroll to position [779, 0]
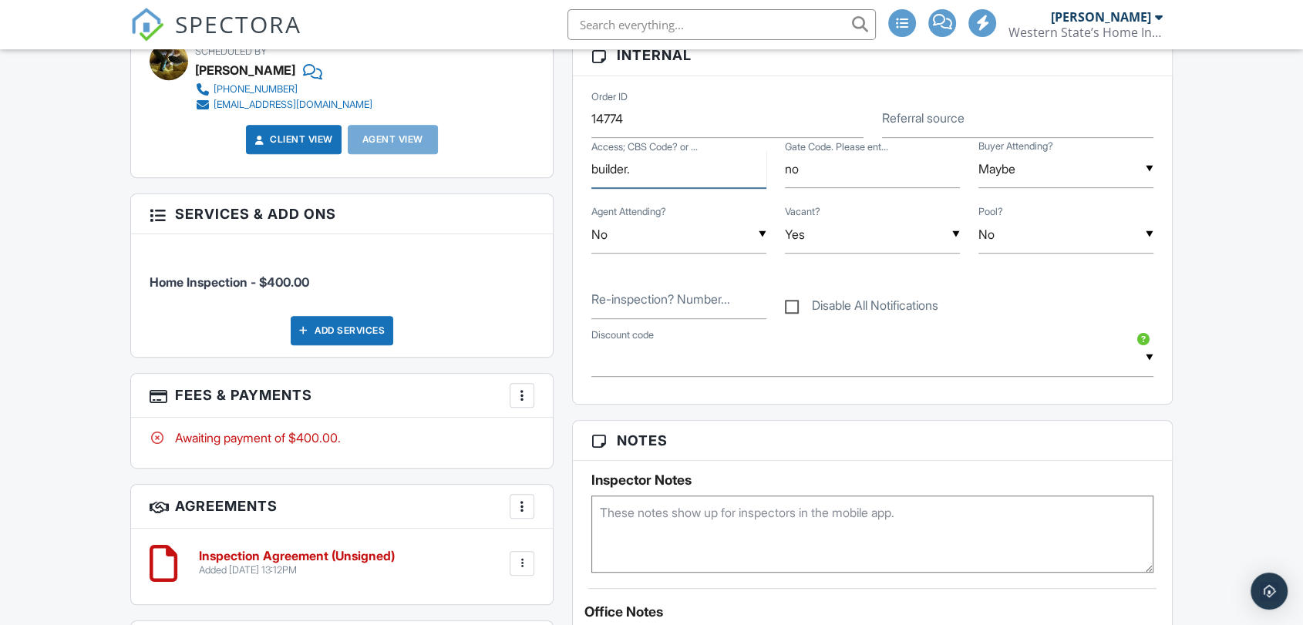
type input "builder."
click at [641, 506] on textarea at bounding box center [872, 534] width 562 height 77
paste textarea "Sales office id"
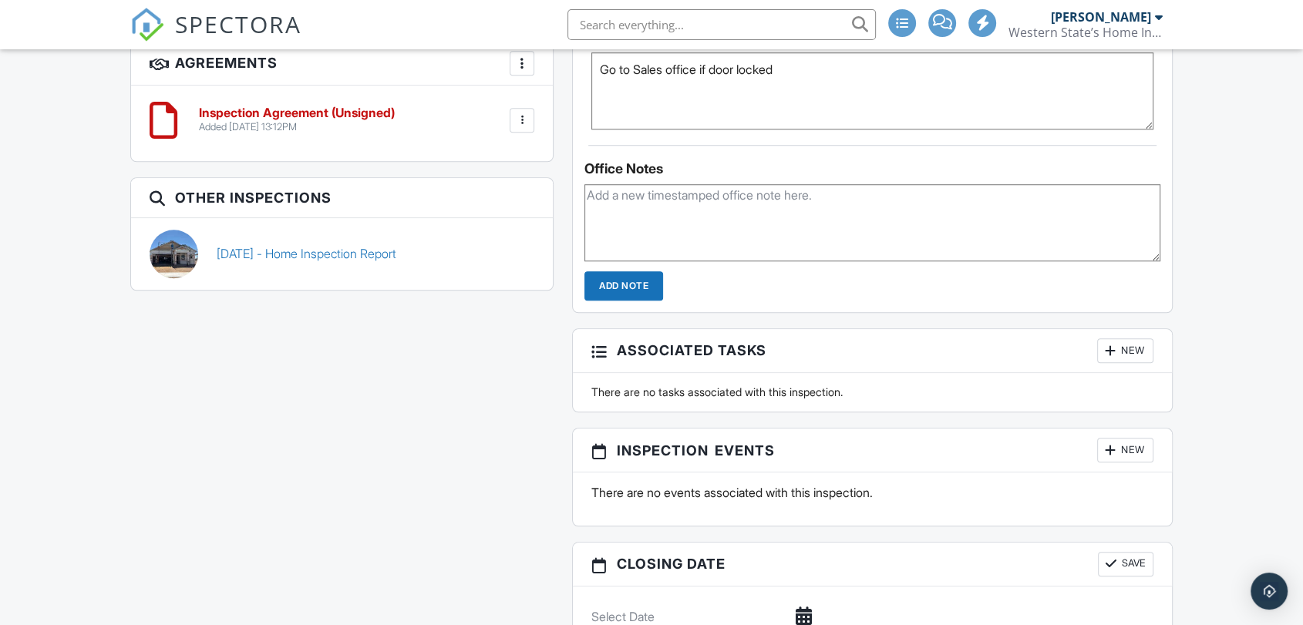
scroll to position [1208, 0]
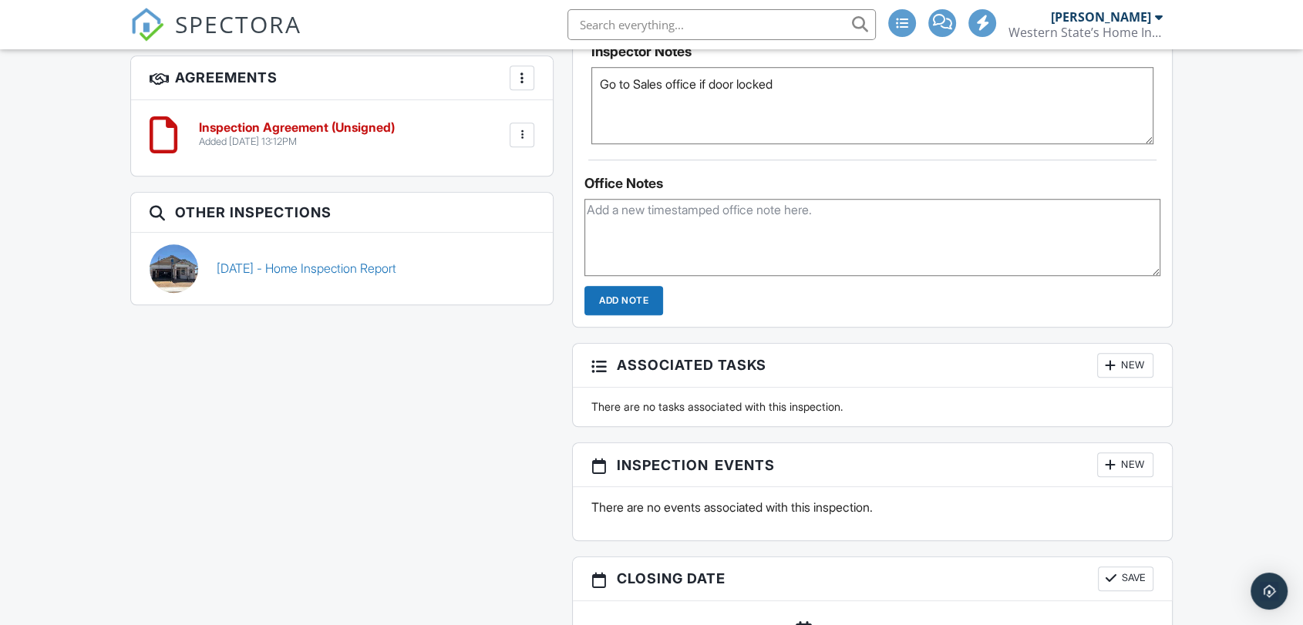
type textarea "Go to Sales office if door locked"
click at [1206, 229] on div "Dashboard Settings Calendar Templates Contacts Metrics Automations New Inspecti…" at bounding box center [651, 34] width 1303 height 2386
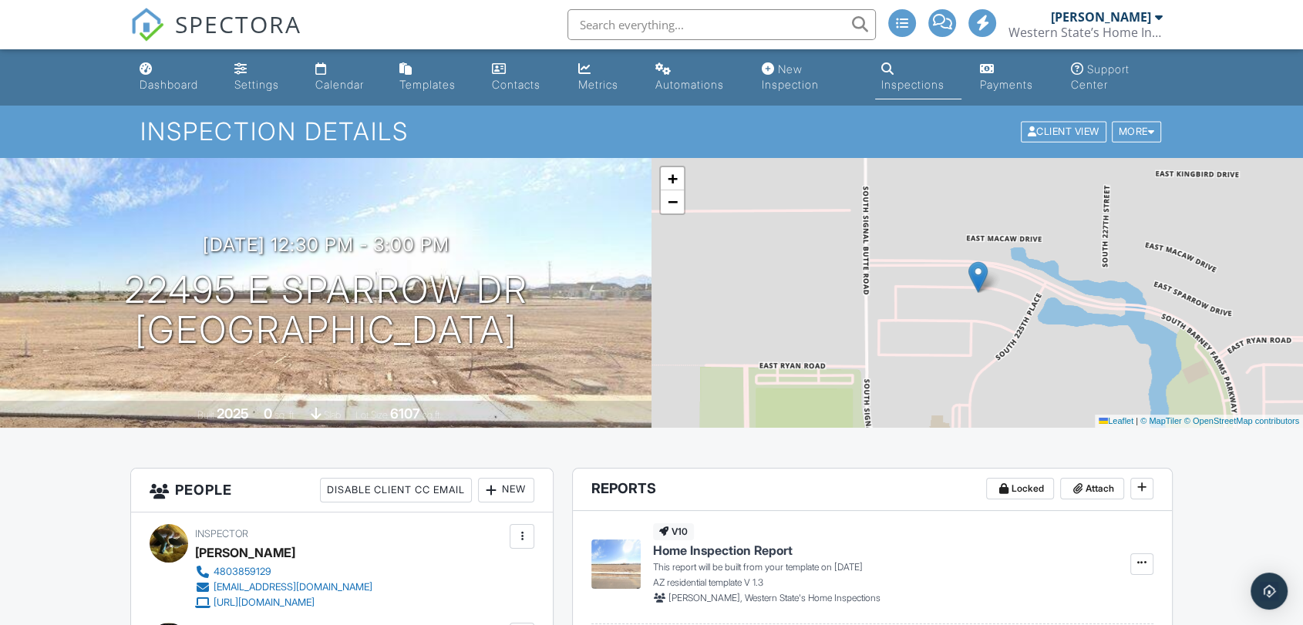
scroll to position [0, 0]
click at [348, 88] on div "Calendar" at bounding box center [339, 84] width 49 height 13
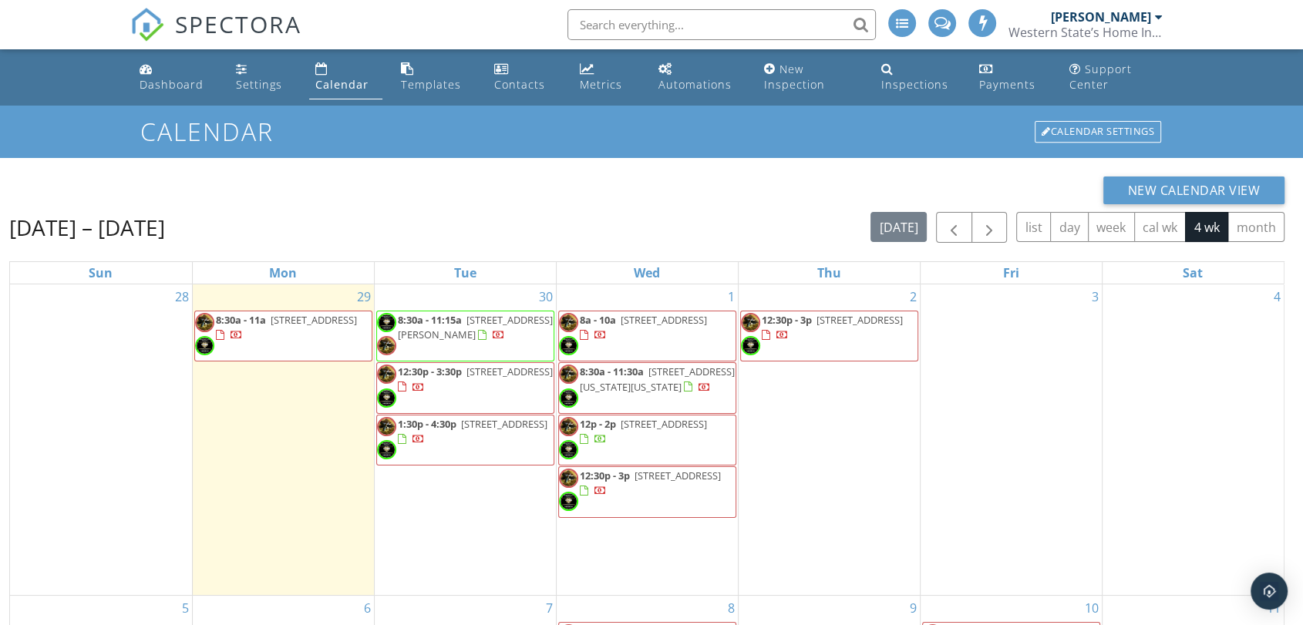
click at [716, 123] on h1 "Calendar" at bounding box center [651, 131] width 1022 height 27
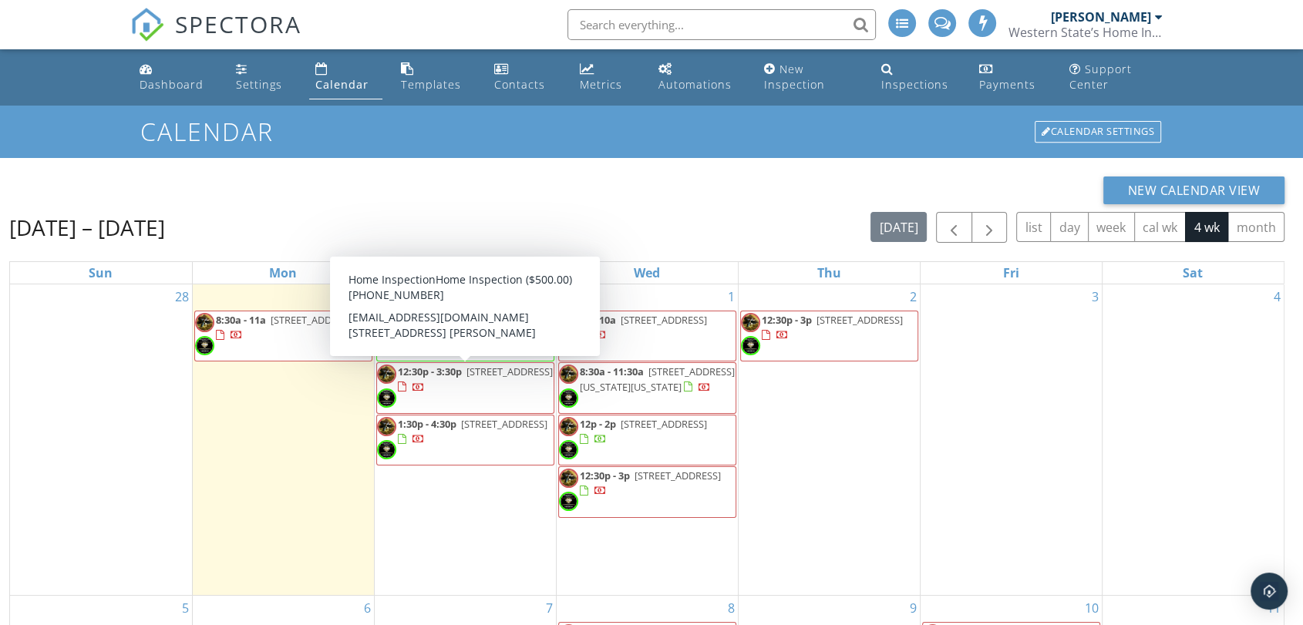
click at [803, 143] on h1 "Calendar" at bounding box center [651, 131] width 1022 height 27
